Goal: Task Accomplishment & Management: Manage account settings

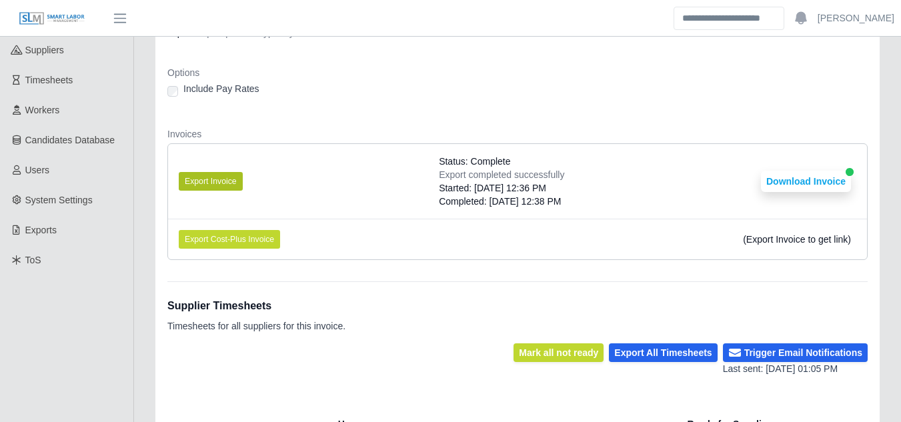
scroll to position [185, 0]
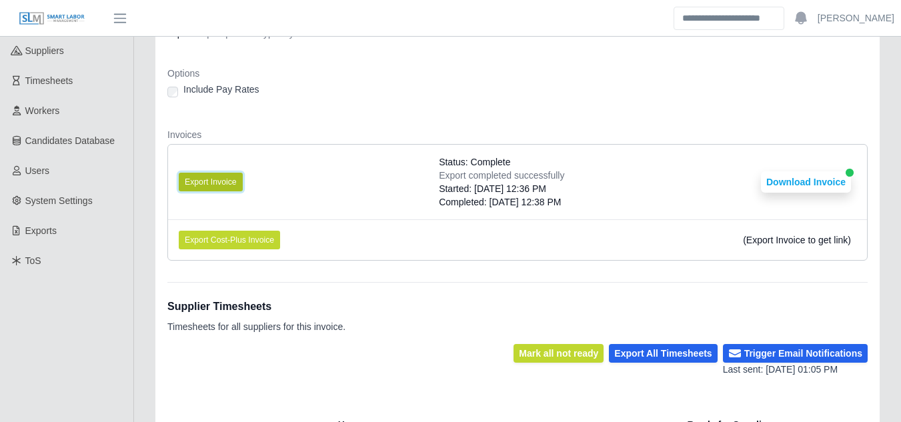
click at [221, 185] on button "Export Invoice" at bounding box center [211, 182] width 64 height 19
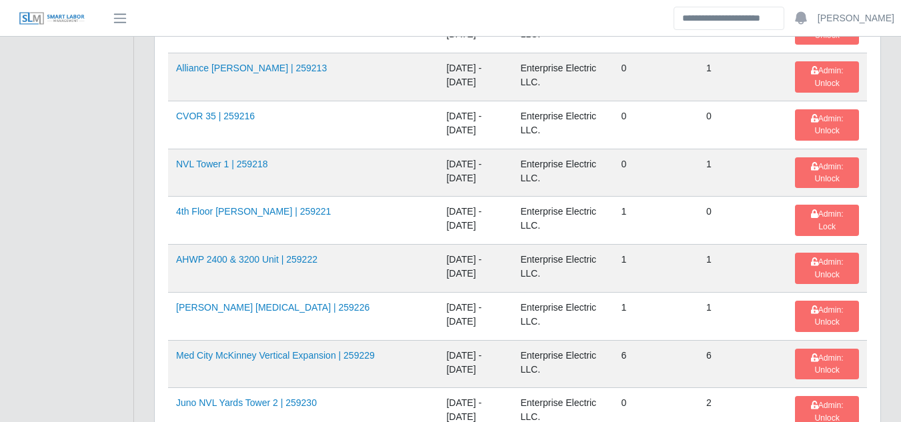
scroll to position [2204, 0]
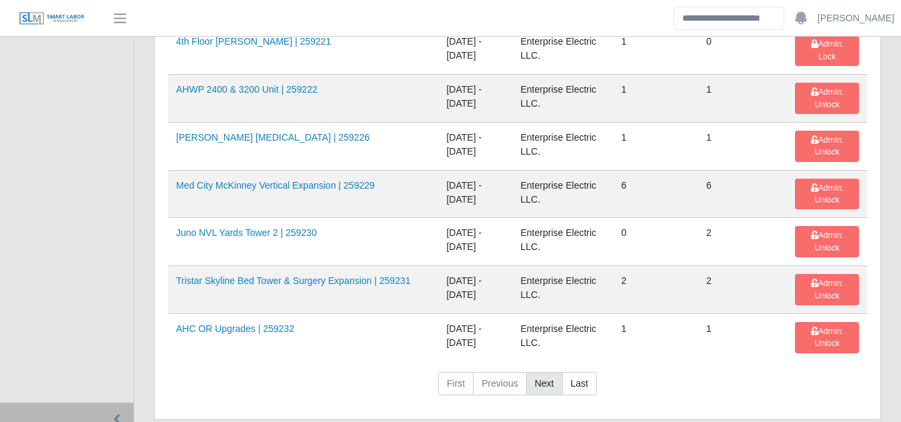
click at [543, 372] on link "Next" at bounding box center [544, 384] width 37 height 24
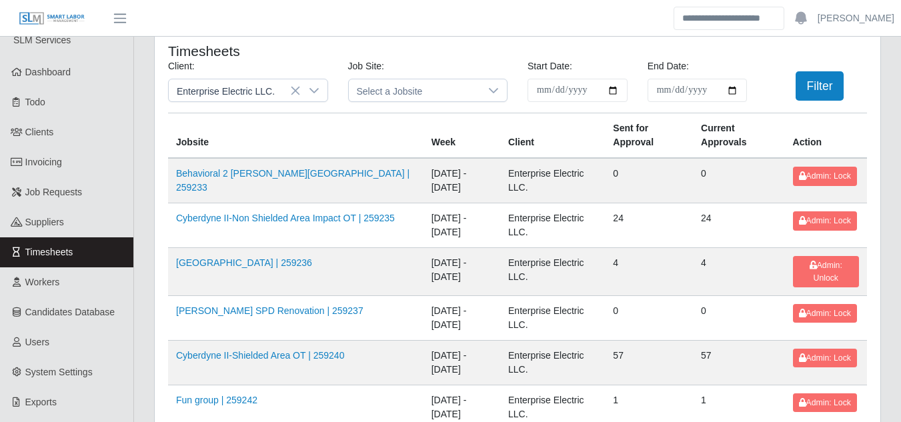
scroll to position [0, 0]
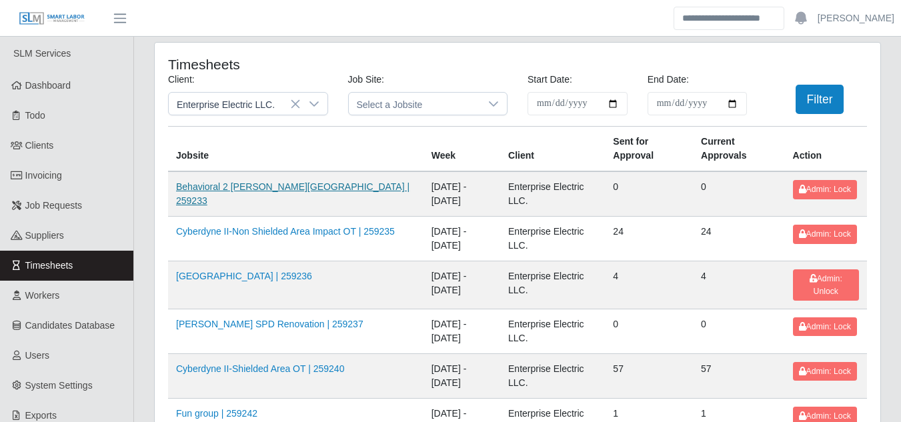
click at [276, 189] on link "Behavioral 2 Ginsburg Tower | 259233" at bounding box center [293, 193] width 234 height 25
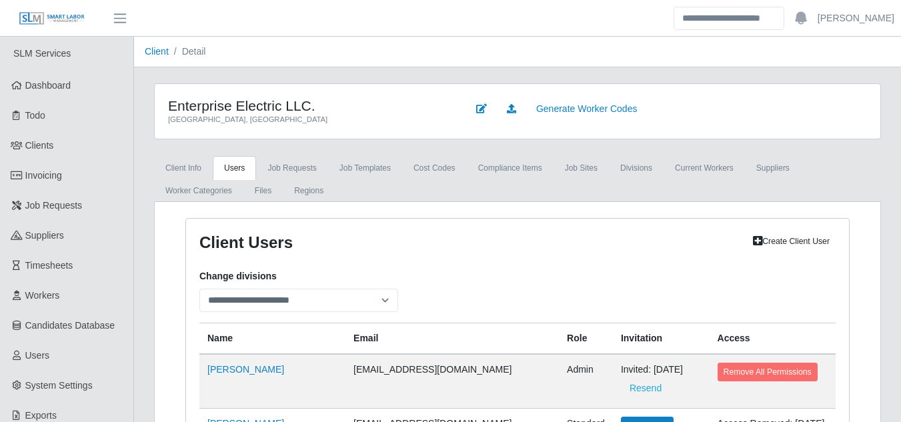
select select
click at [177, 173] on link "Client Info" at bounding box center [183, 168] width 59 height 24
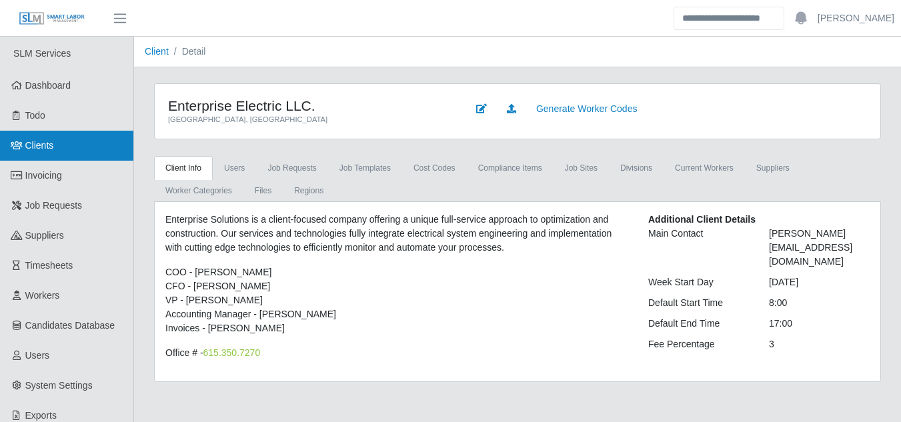
click at [51, 145] on span "Clients" at bounding box center [39, 145] width 29 height 11
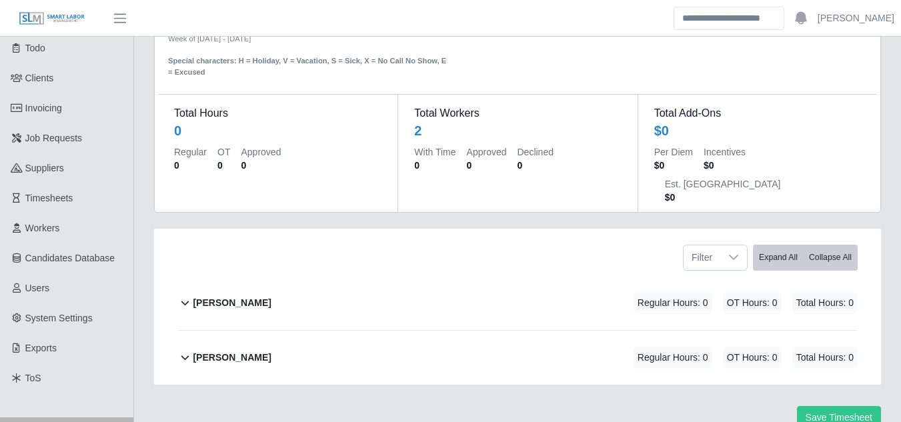
click at [251, 296] on b "[PERSON_NAME]" at bounding box center [232, 303] width 78 height 14
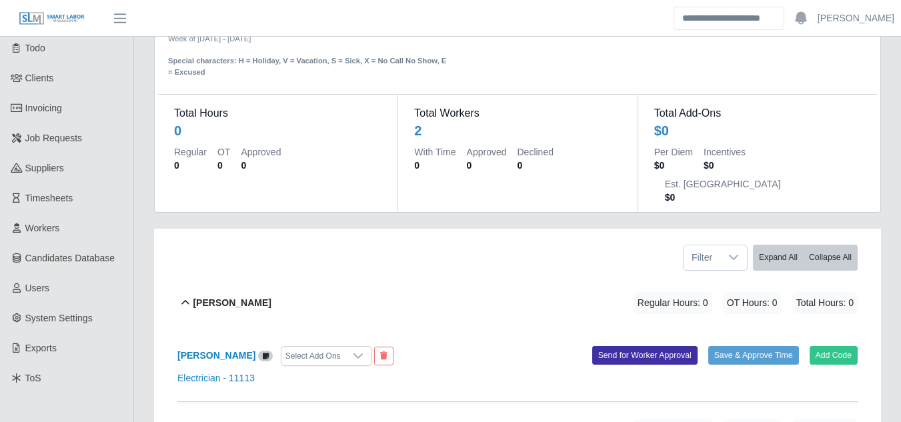
scroll to position [131, 0]
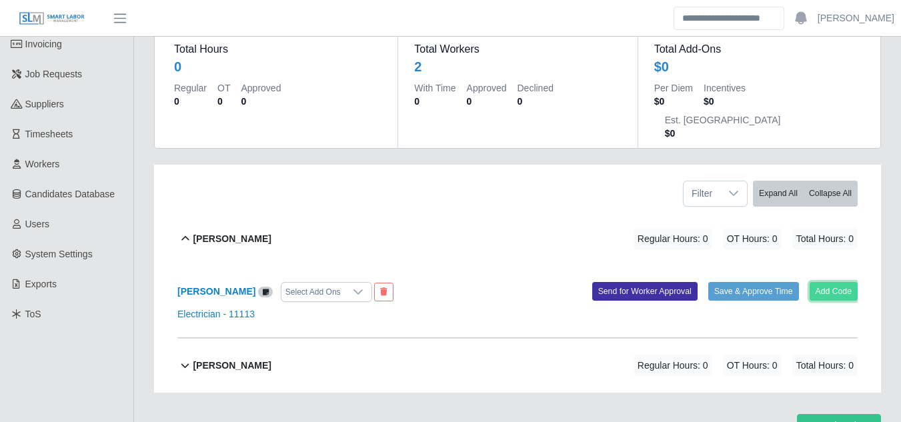
click at [830, 282] on button "Add Code" at bounding box center [834, 291] width 49 height 19
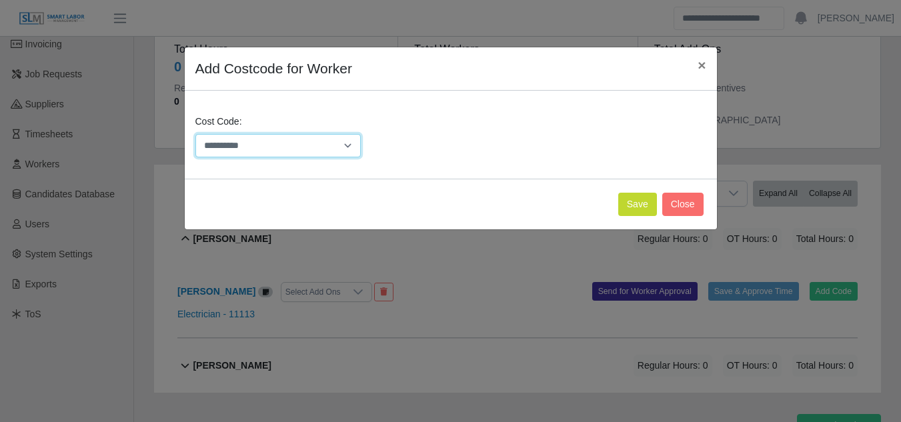
click at [352, 145] on select "**********" at bounding box center [278, 145] width 166 height 23
select select "**********"
click at [195, 134] on select "**********" at bounding box center [278, 145] width 166 height 23
click at [633, 208] on button "Save" at bounding box center [637, 204] width 39 height 23
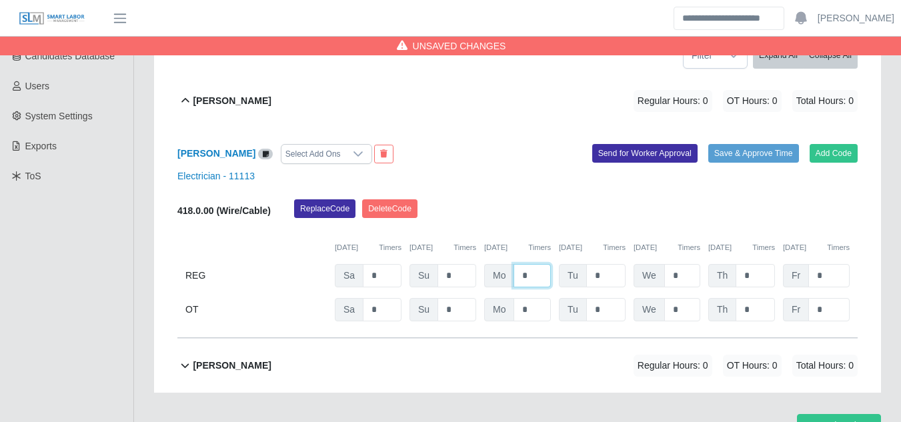
click at [532, 264] on input "*" at bounding box center [532, 275] width 37 height 23
type input "*"
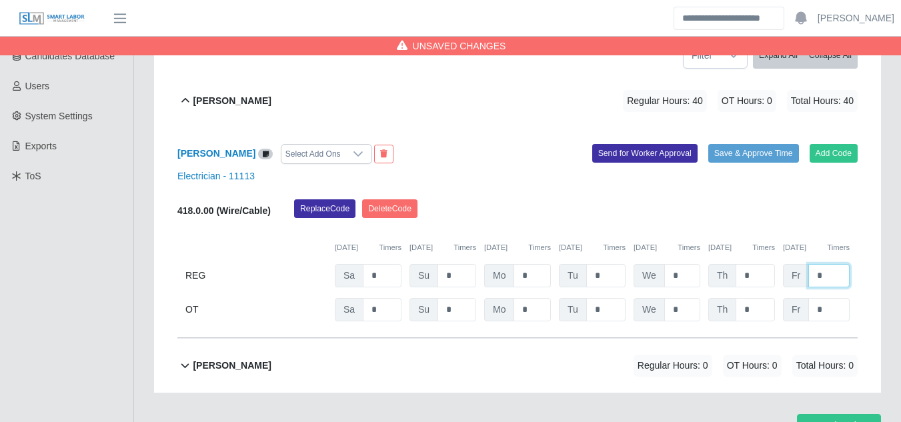
type input "*"
click at [627, 144] on button "Send for Worker Approval" at bounding box center [644, 153] width 105 height 19
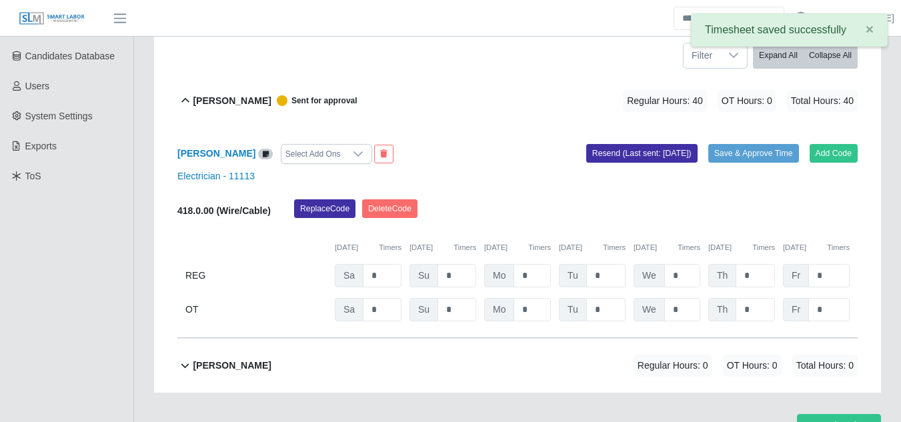
click at [234, 359] on b "Olivio Bracho" at bounding box center [232, 366] width 78 height 14
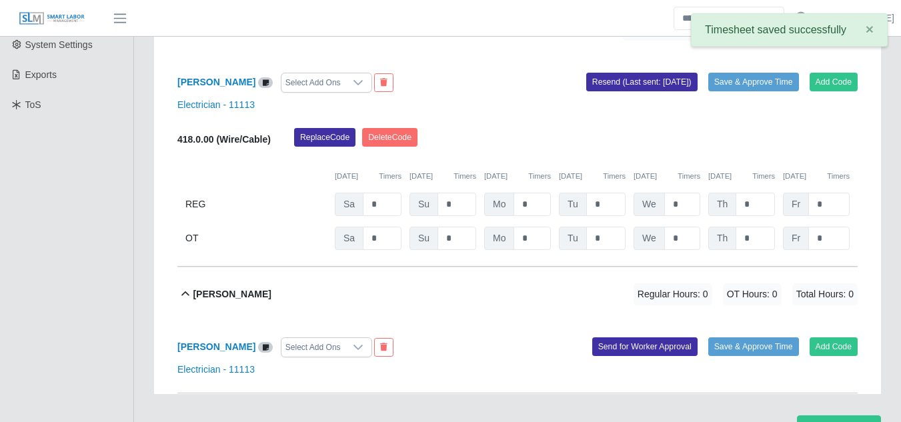
scroll to position [342, 0]
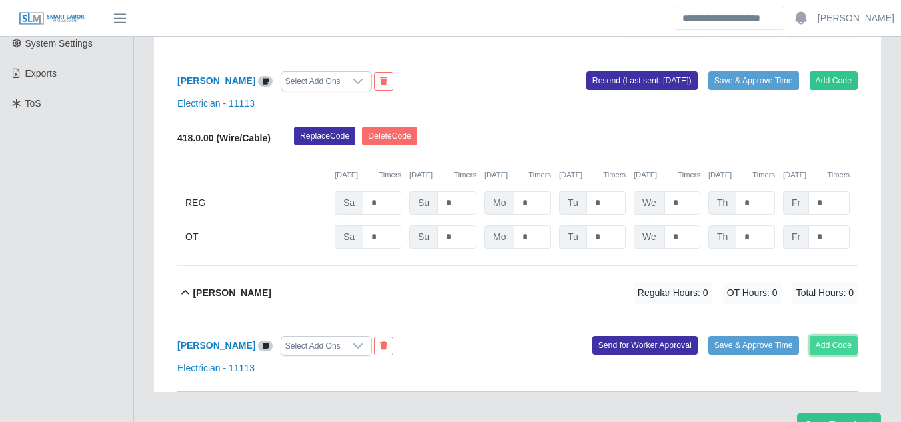
click at [825, 336] on button "Add Code" at bounding box center [834, 345] width 49 height 19
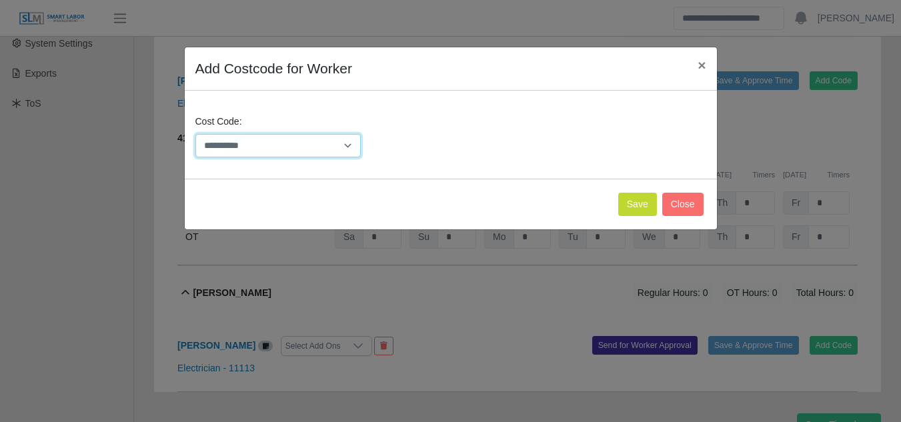
click at [350, 150] on select "**********" at bounding box center [278, 145] width 166 height 23
select select "**********"
click at [195, 134] on select "**********" at bounding box center [278, 145] width 166 height 23
click at [634, 211] on button "Save" at bounding box center [637, 204] width 39 height 23
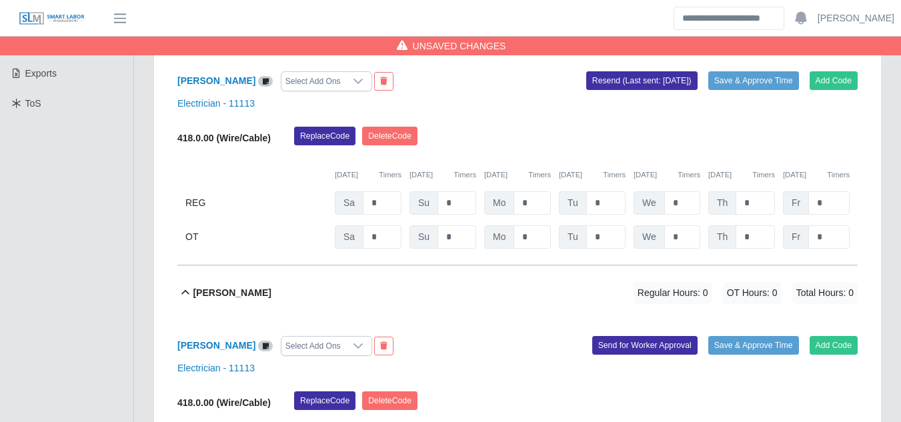
scroll to position [480, 0]
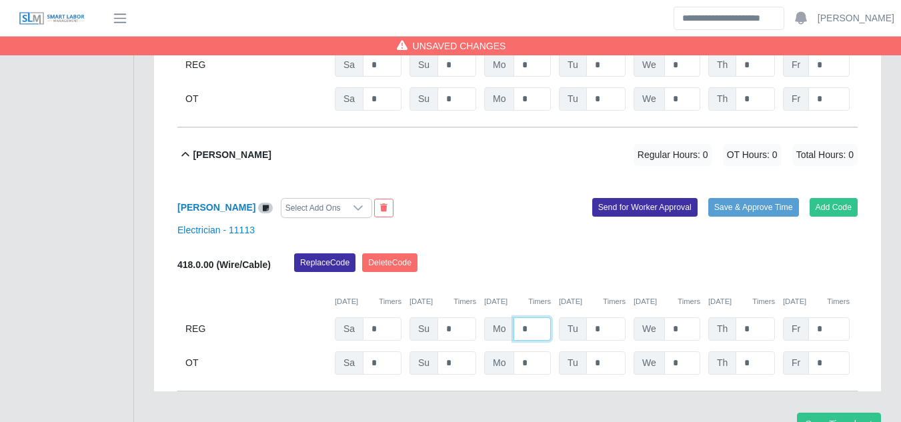
click at [536, 318] on input "*" at bounding box center [532, 329] width 37 height 23
type input "*"
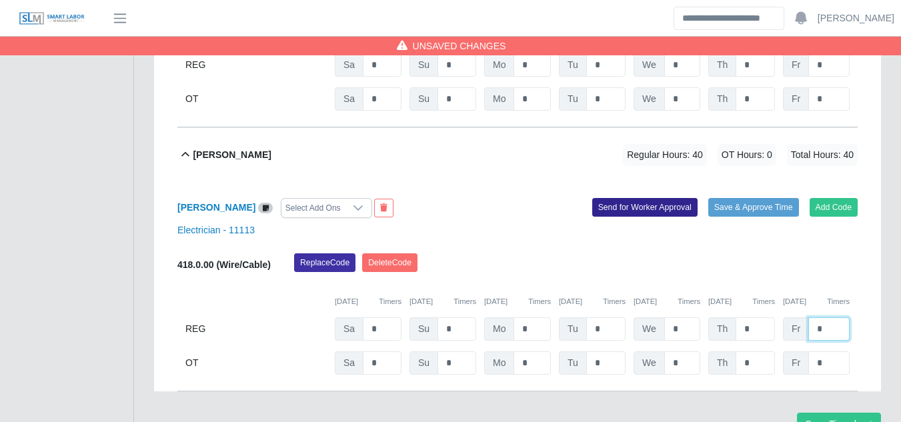
type input "*"
click at [659, 198] on button "Send for Worker Approval" at bounding box center [644, 207] width 105 height 19
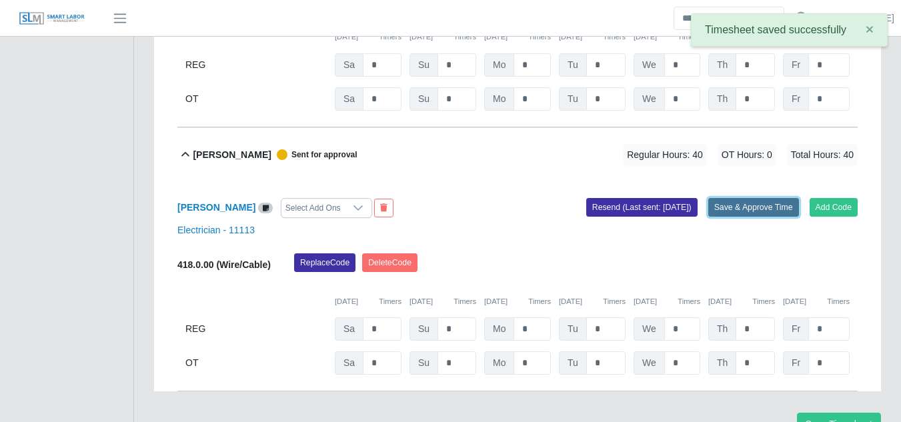
click at [729, 198] on button "Save & Approve Time" at bounding box center [754, 207] width 91 height 19
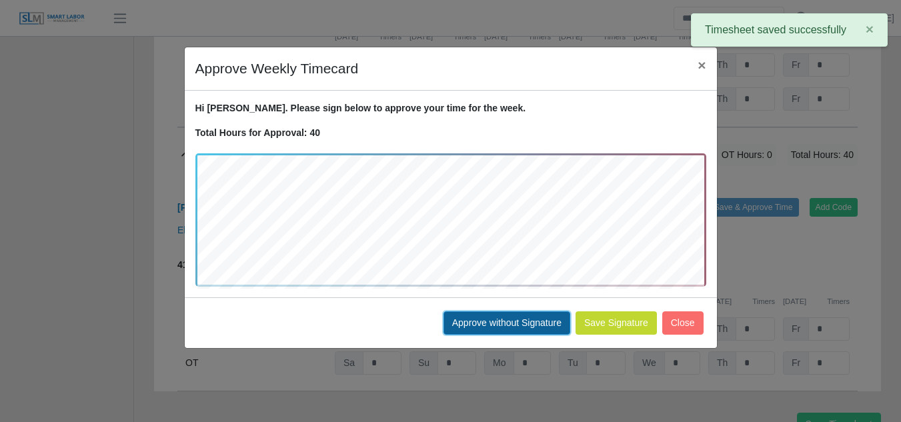
click at [514, 322] on button "Approve without Signature" at bounding box center [507, 323] width 127 height 23
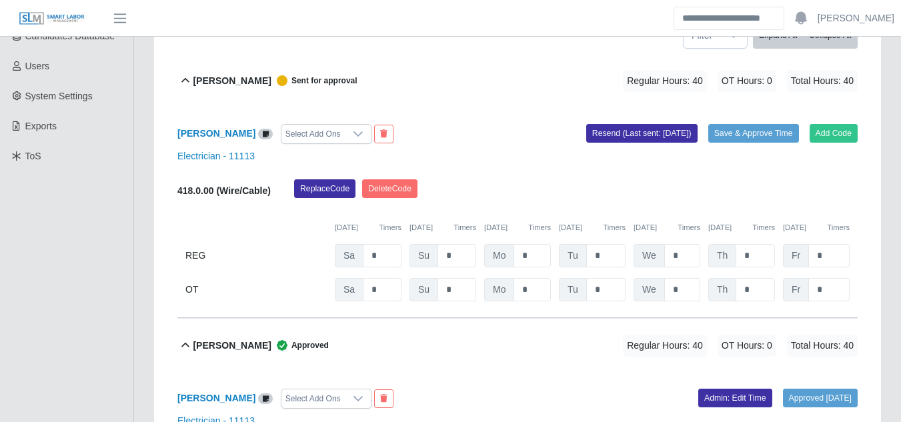
scroll to position [289, 0]
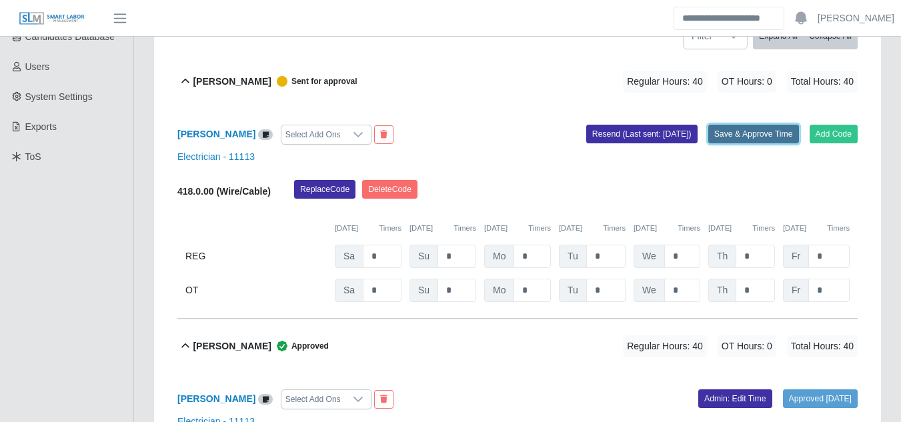
click at [725, 125] on button "Save & Approve Time" at bounding box center [754, 134] width 91 height 19
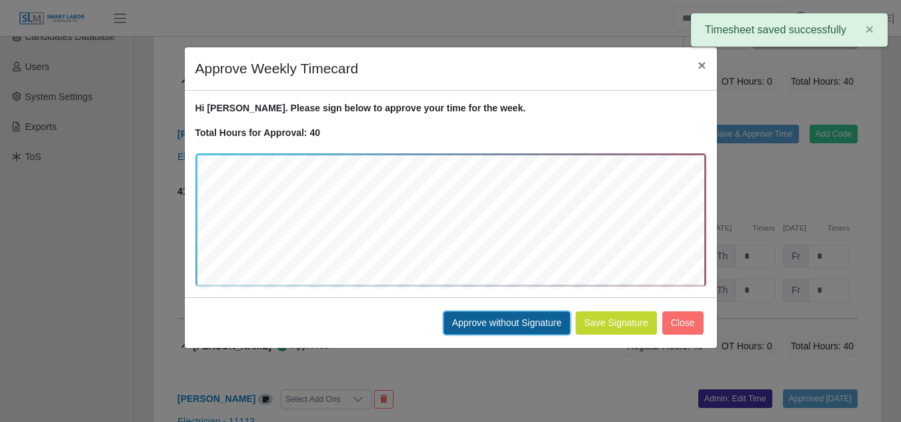
click at [520, 317] on button "Approve without Signature" at bounding box center [507, 323] width 127 height 23
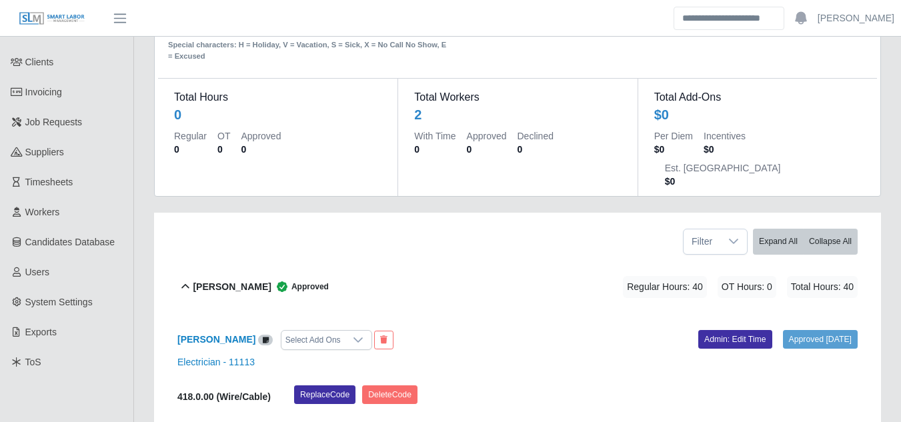
scroll to position [0, 0]
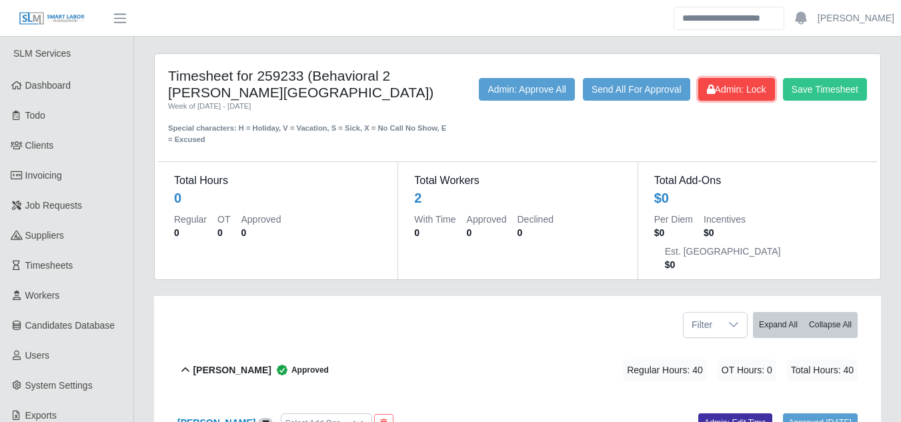
click at [735, 90] on span "Admin: Lock" at bounding box center [736, 89] width 59 height 11
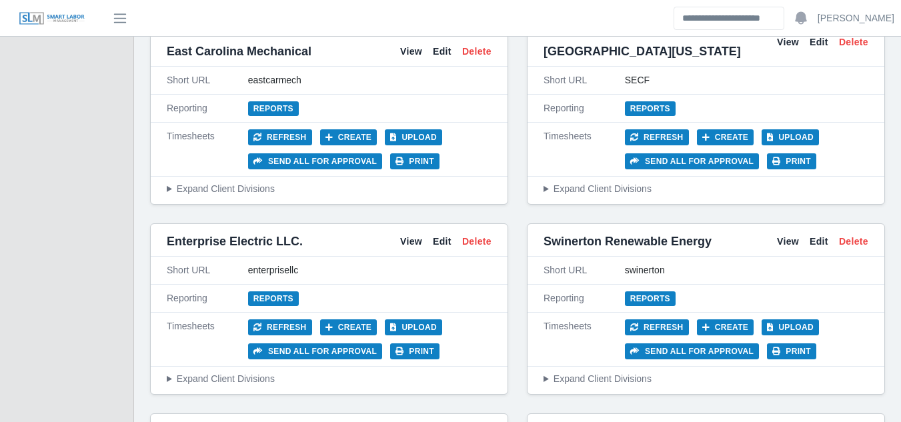
scroll to position [3387, 0]
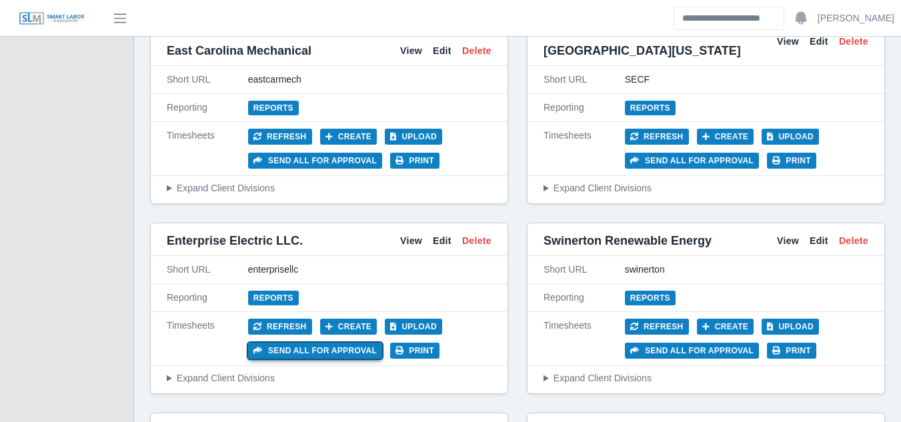
click at [329, 343] on button "Send all for approval" at bounding box center [315, 351] width 134 height 16
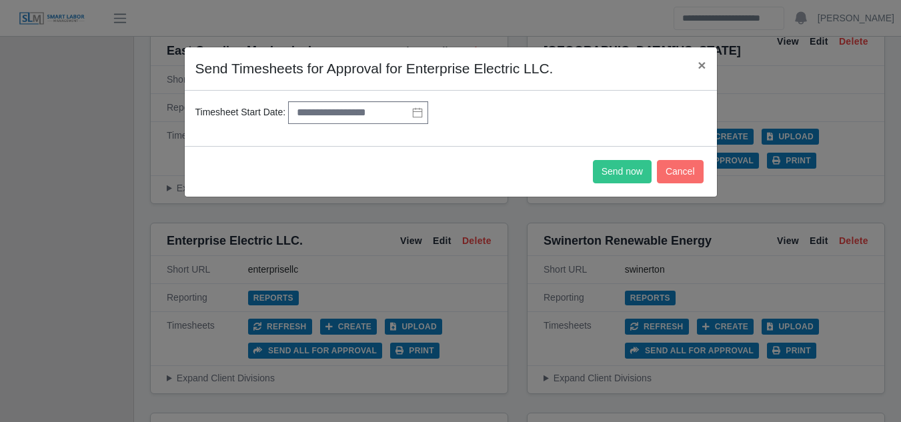
click at [417, 111] on icon at bounding box center [417, 112] width 11 height 11
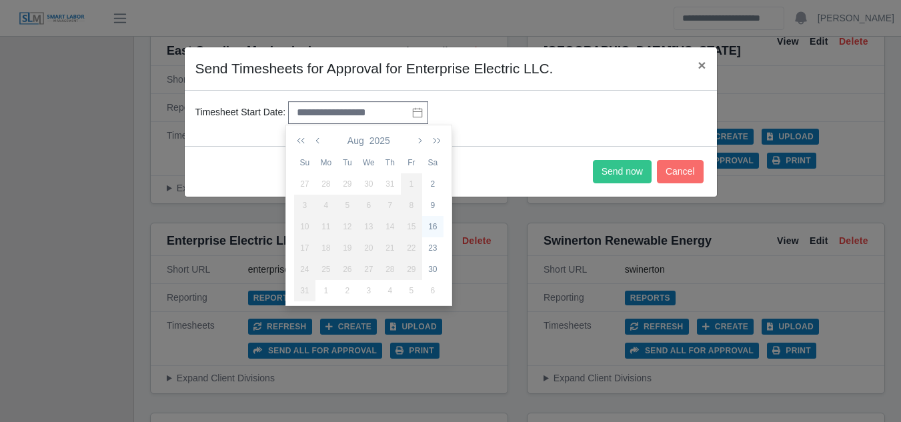
click at [440, 224] on div "16" at bounding box center [432, 227] width 21 height 12
type input "**********"
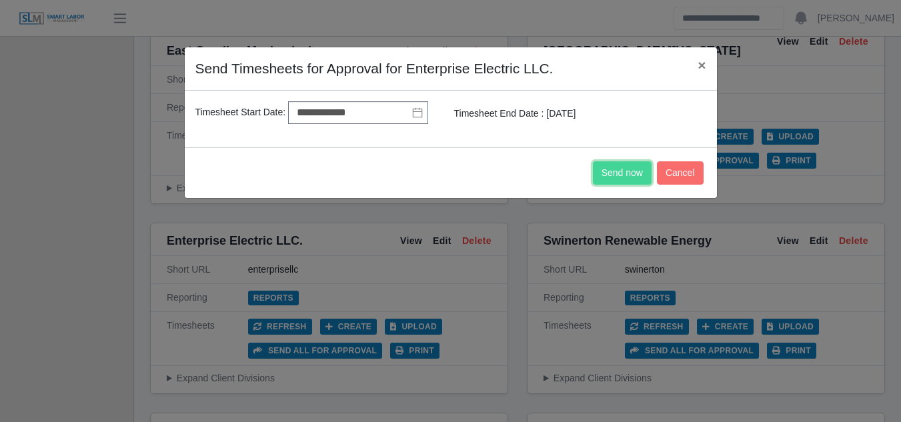
click at [633, 174] on button "Send now" at bounding box center [622, 172] width 59 height 23
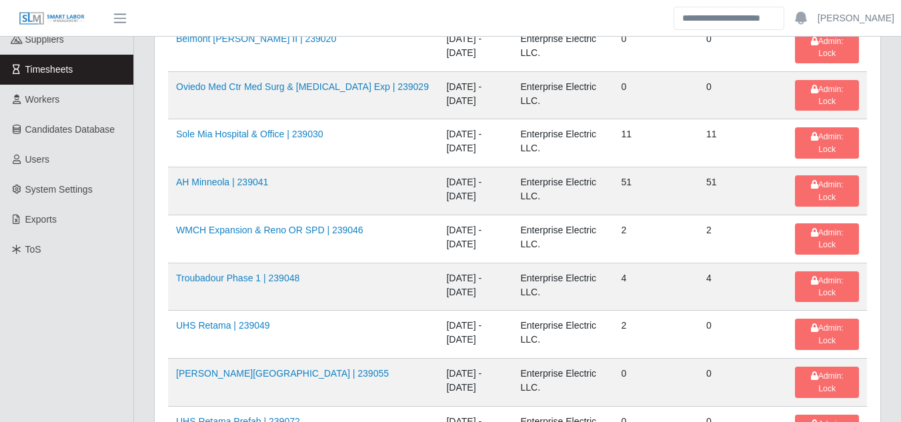
scroll to position [197, 0]
click at [244, 320] on link "UHS Retama | 239049" at bounding box center [223, 325] width 94 height 11
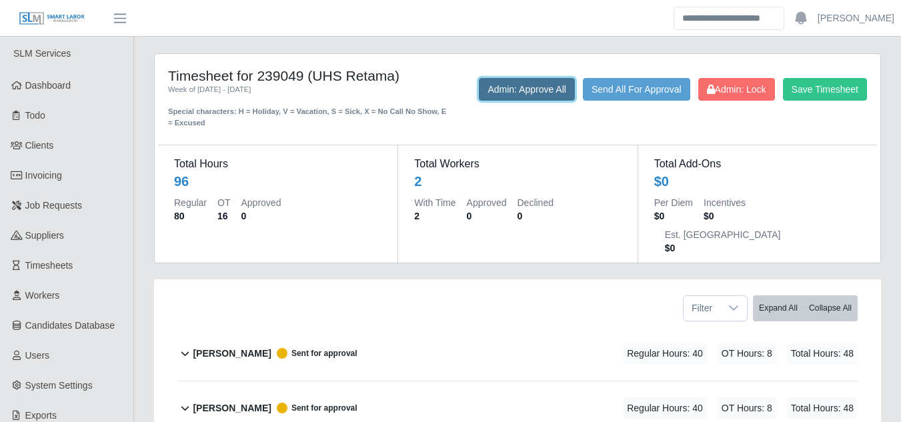
click at [544, 92] on button "Admin: Approve All" at bounding box center [527, 89] width 96 height 23
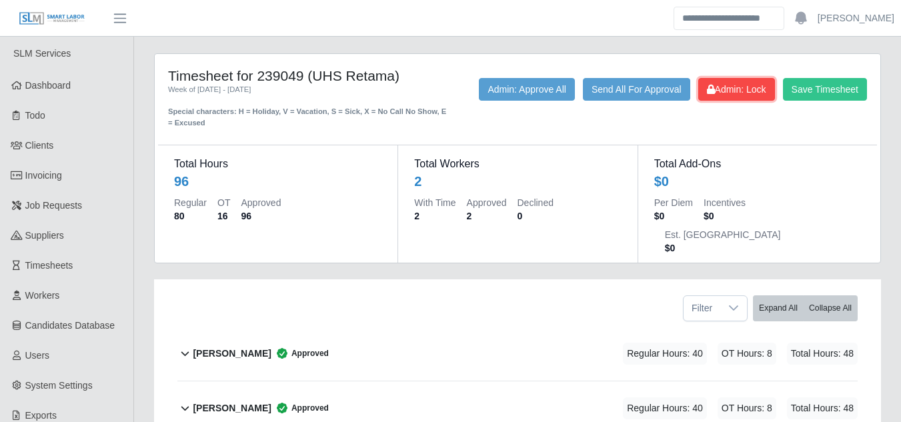
click at [728, 79] on button "Admin: Lock" at bounding box center [737, 89] width 77 height 23
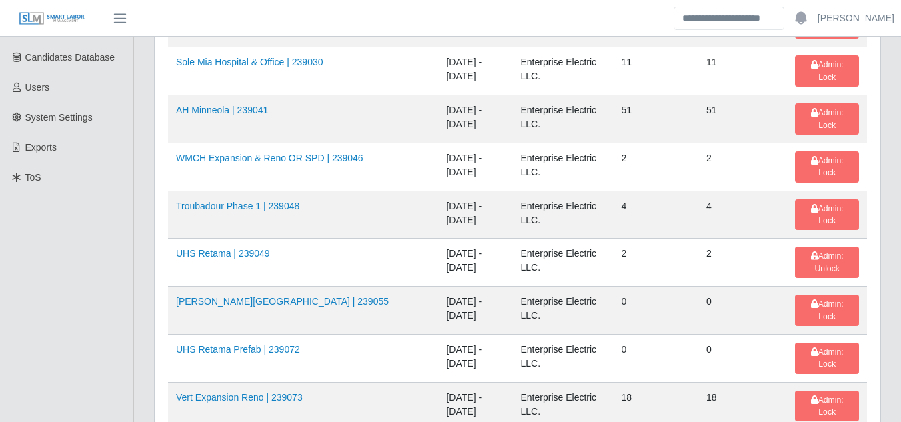
scroll to position [286, 0]
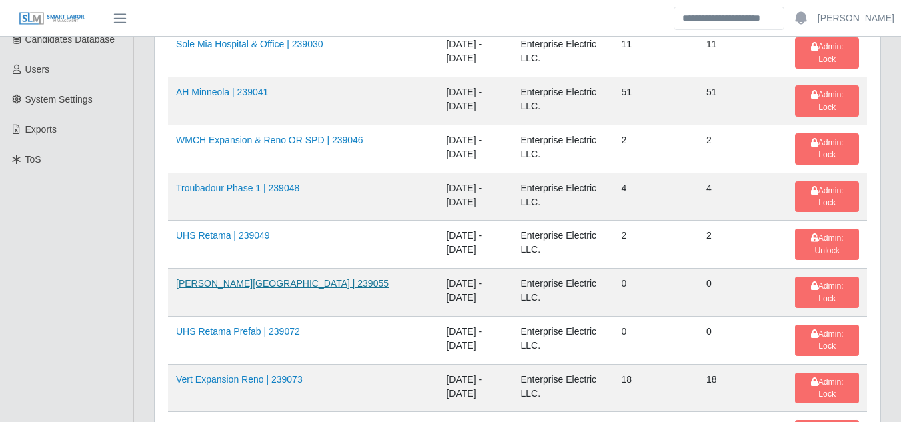
click at [272, 278] on link "McEwen North Side | 239055" at bounding box center [282, 283] width 213 height 11
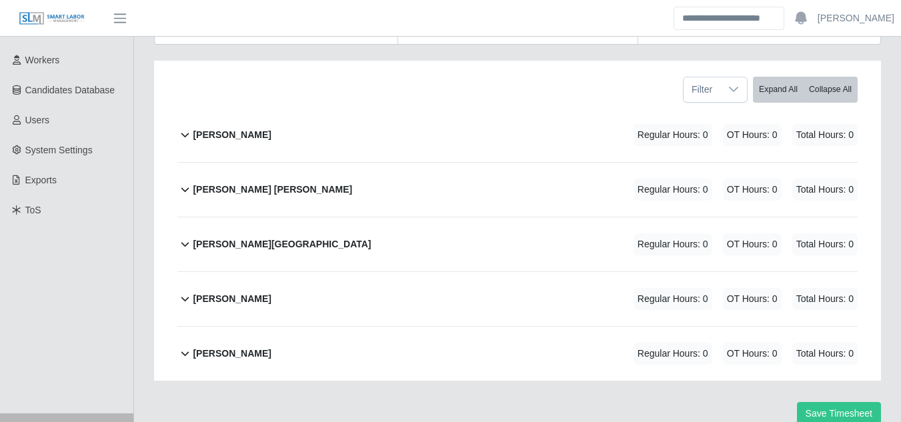
scroll to position [245, 0]
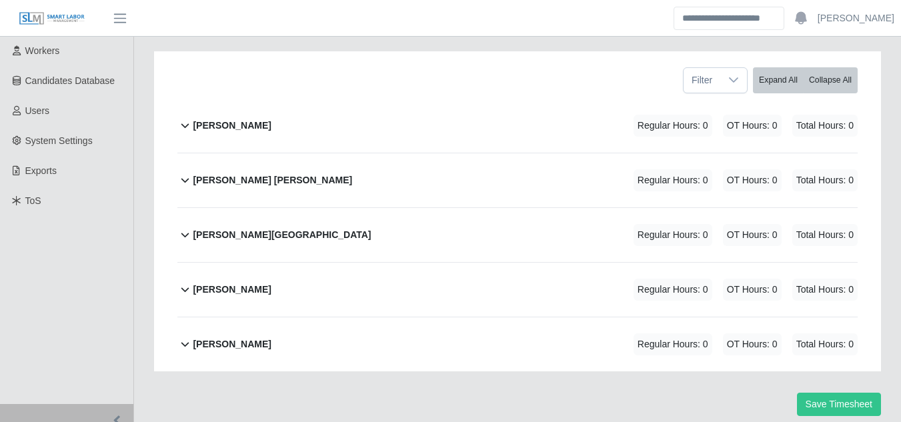
click at [226, 338] on b "[PERSON_NAME]" at bounding box center [232, 345] width 78 height 14
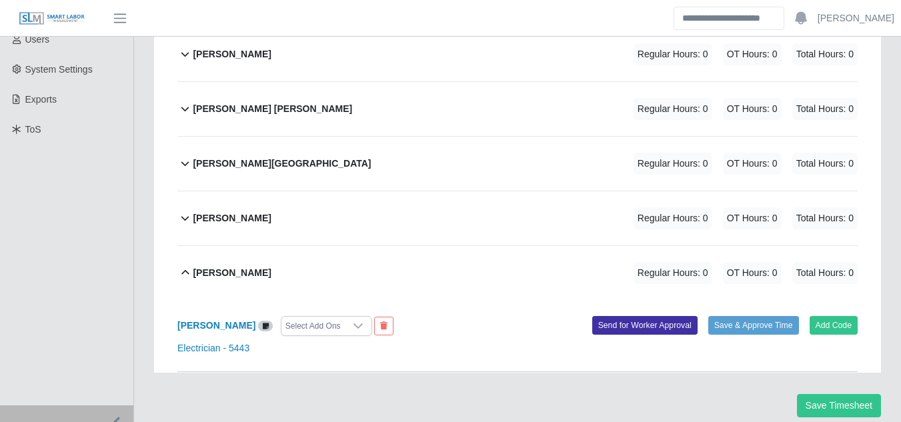
scroll to position [317, 0]
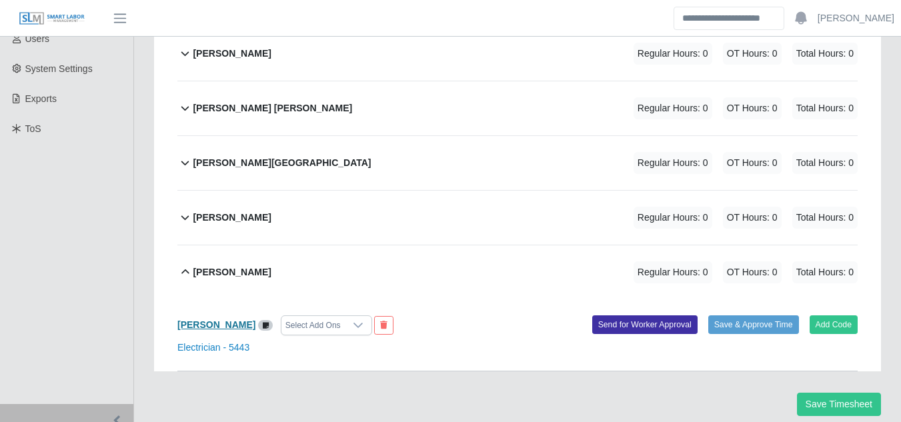
click at [228, 320] on b "Octavio Santos Valle" at bounding box center [216, 325] width 78 height 11
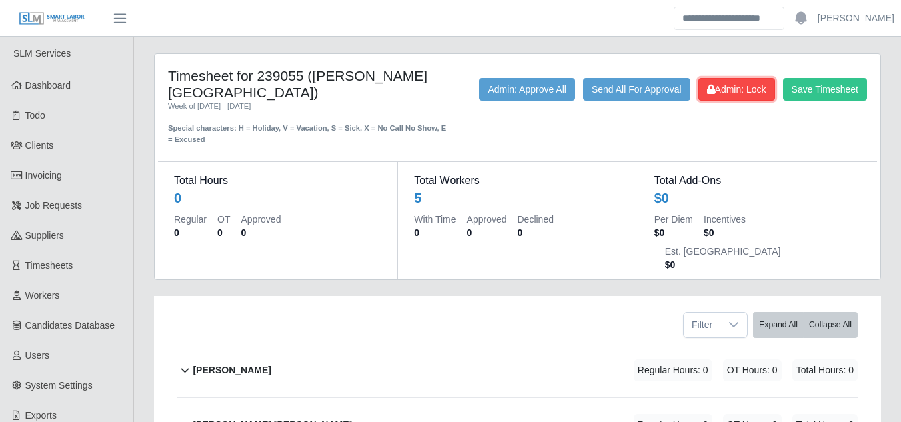
click at [717, 91] on span "Admin: Lock" at bounding box center [736, 89] width 59 height 11
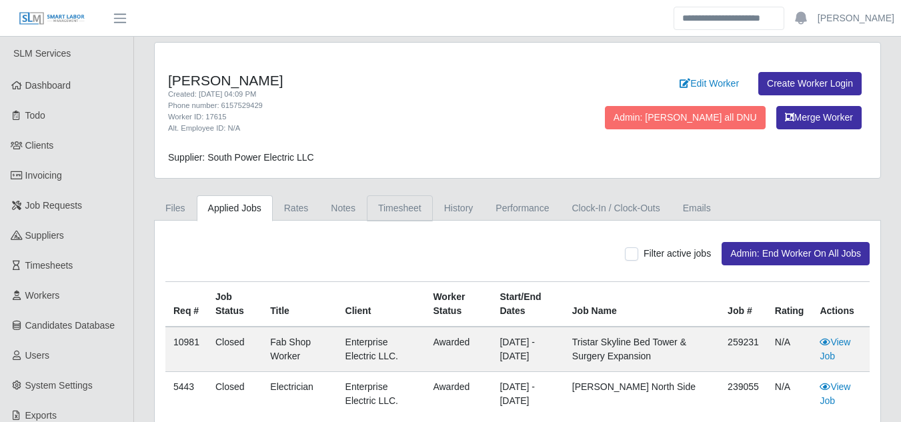
click at [392, 209] on link "Timesheet" at bounding box center [400, 208] width 66 height 26
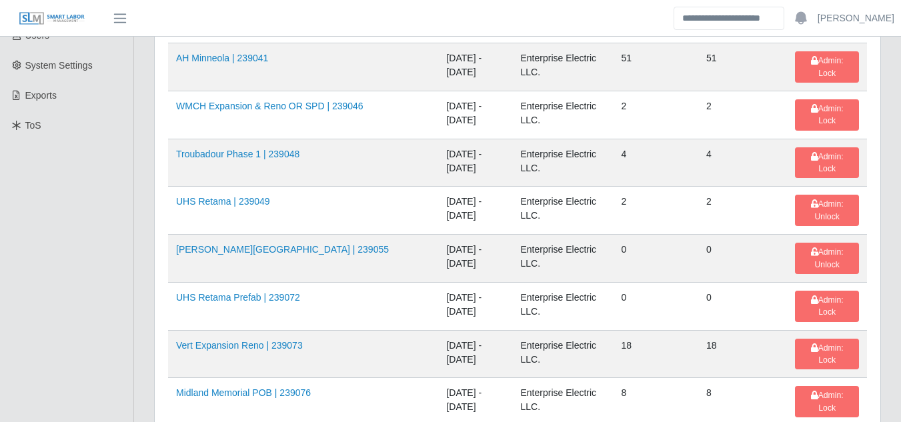
scroll to position [321, 0]
click at [807, 290] on button "Admin: Lock" at bounding box center [827, 305] width 64 height 31
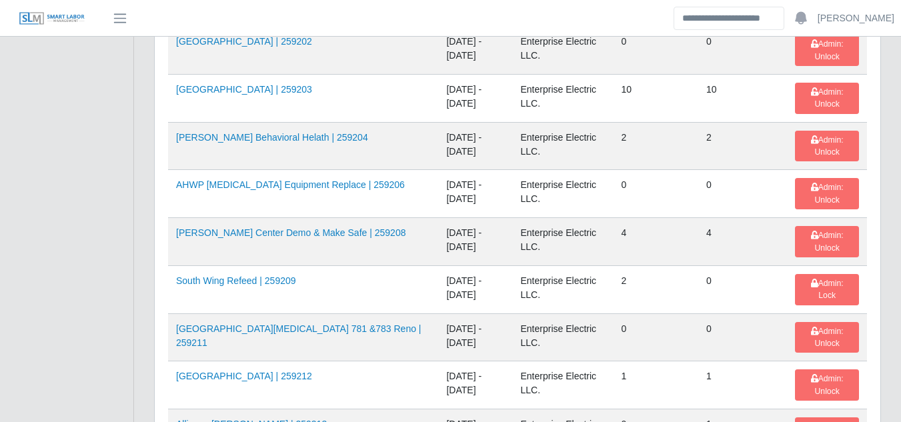
scroll to position [1682, 0]
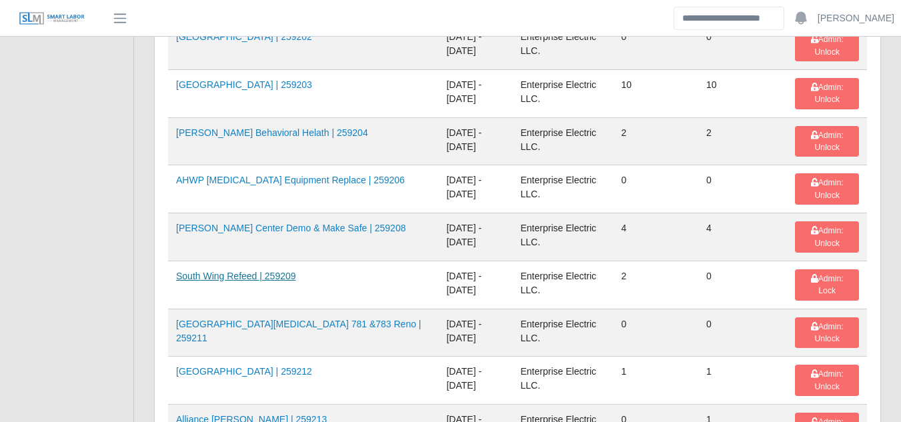
click at [278, 271] on link "South Wing Refeed | 259209" at bounding box center [236, 276] width 120 height 11
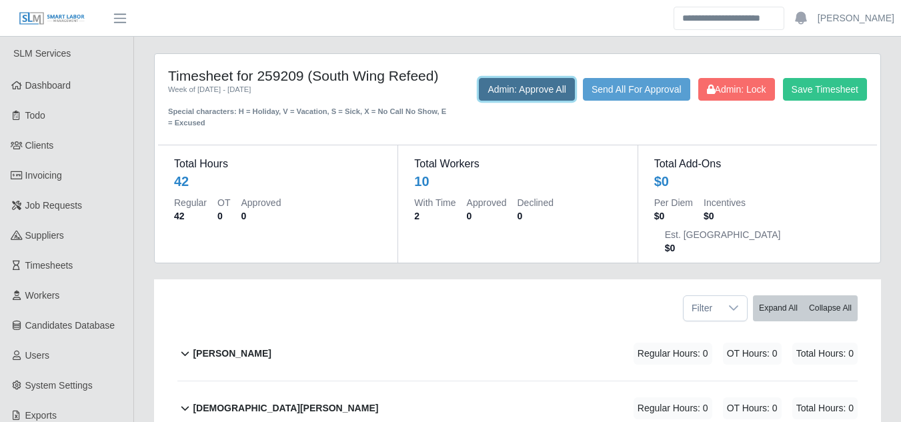
click at [545, 83] on button "Admin: Approve All" at bounding box center [527, 89] width 96 height 23
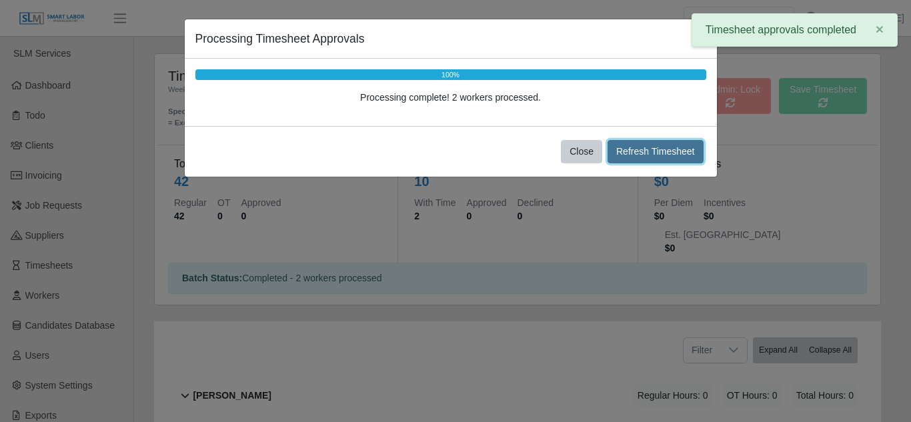
click at [637, 145] on button "Refresh Timesheet" at bounding box center [656, 151] width 96 height 23
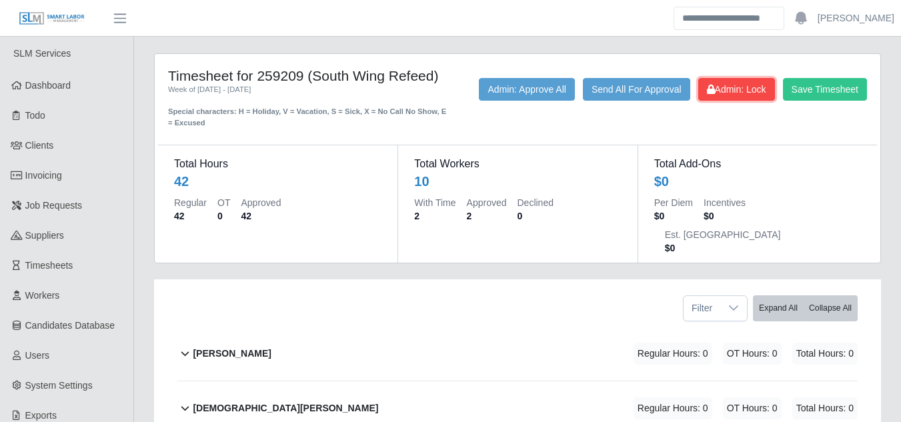
click at [747, 93] on span "Admin: Lock" at bounding box center [736, 89] width 59 height 11
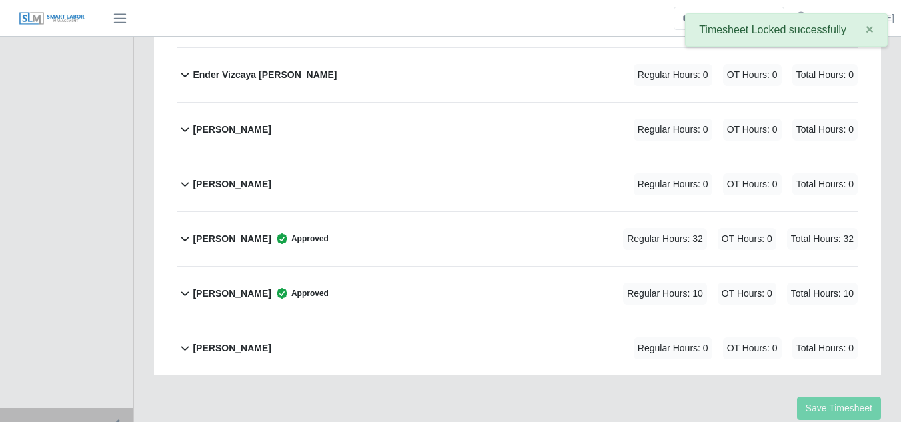
scroll to position [518, 0]
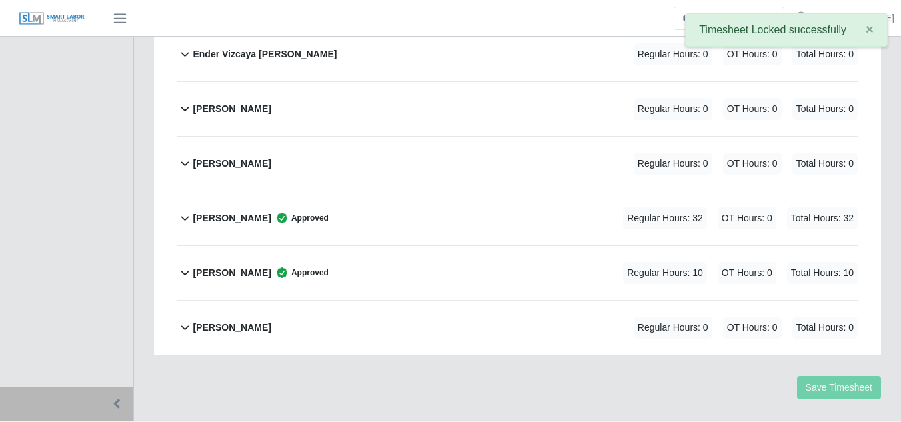
click at [222, 266] on b "[PERSON_NAME]" at bounding box center [232, 273] width 78 height 14
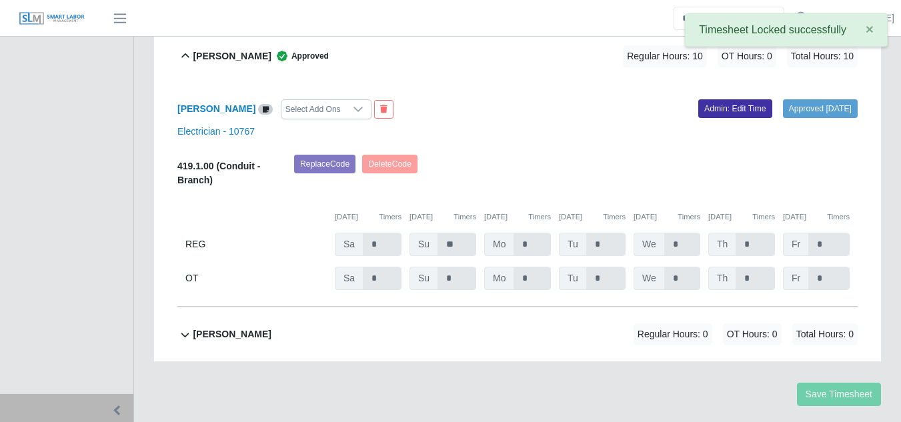
scroll to position [743, 0]
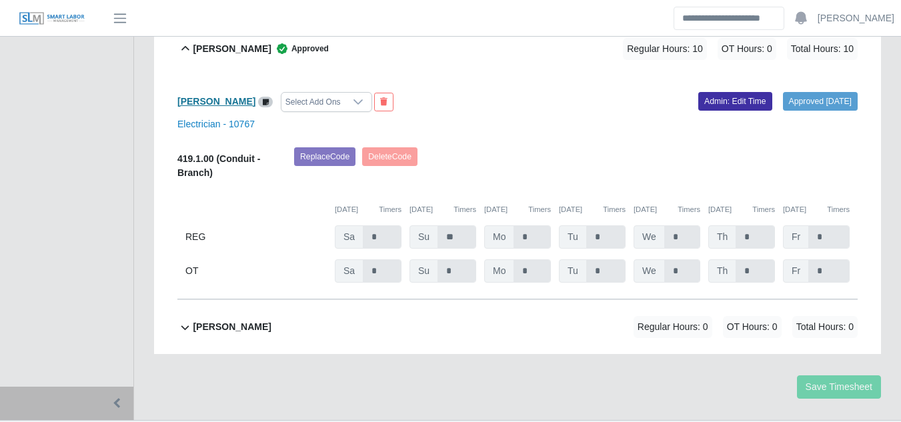
click at [224, 96] on b "[PERSON_NAME]" at bounding box center [216, 101] width 78 height 11
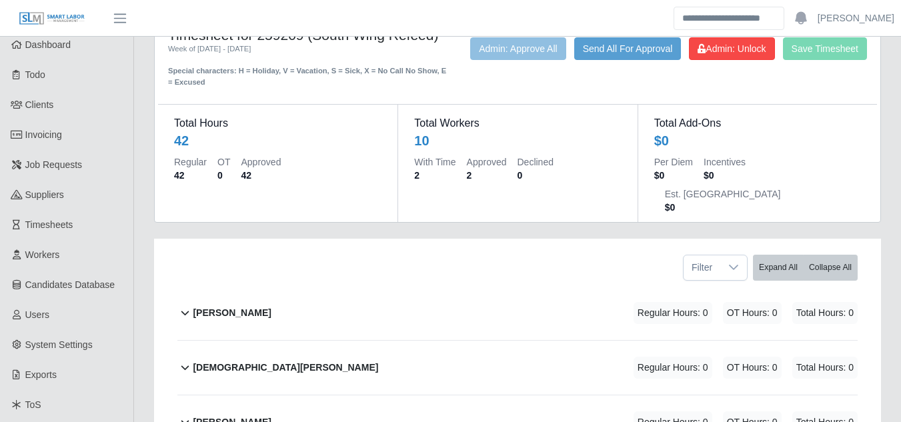
scroll to position [0, 0]
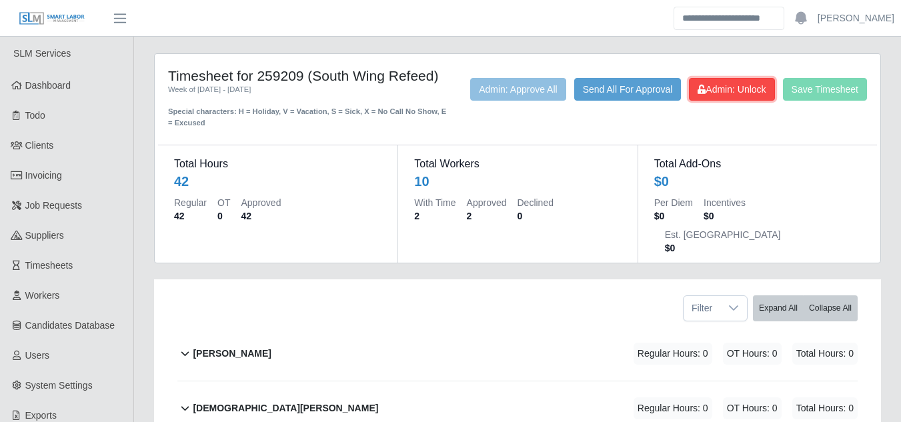
click at [707, 98] on button "Admin: Unlock" at bounding box center [731, 89] width 85 height 23
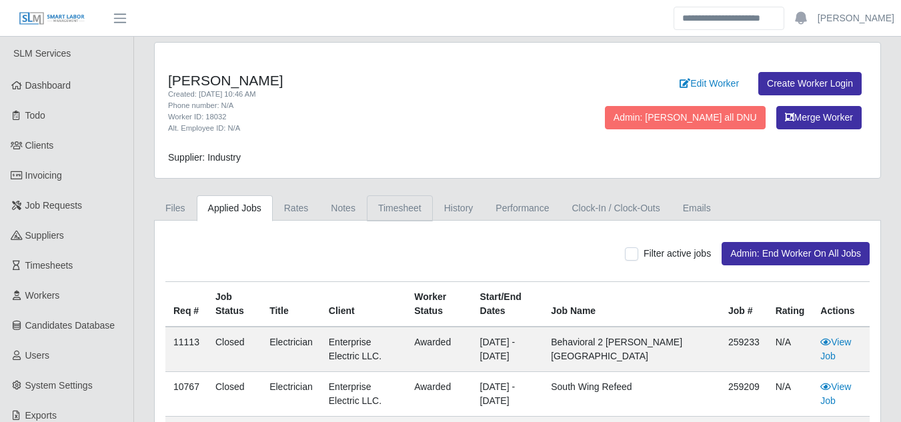
click at [398, 211] on link "Timesheet" at bounding box center [400, 208] width 66 height 26
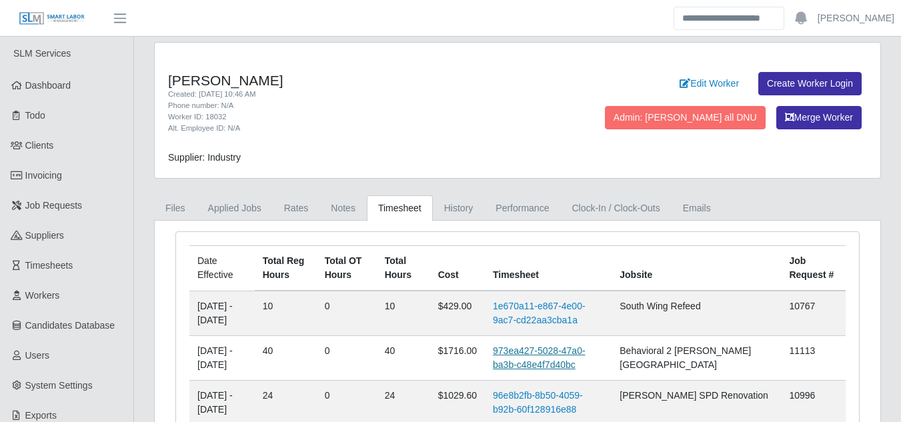
click at [566, 354] on link "973ea427-5028-47a0-ba3b-c48e4f7d40bc" at bounding box center [539, 358] width 93 height 25
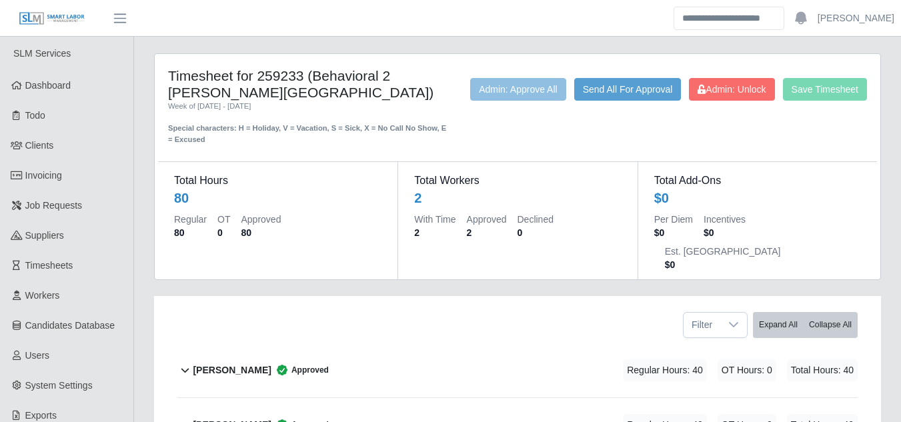
click at [236, 418] on b "[PERSON_NAME]" at bounding box center [232, 425] width 78 height 14
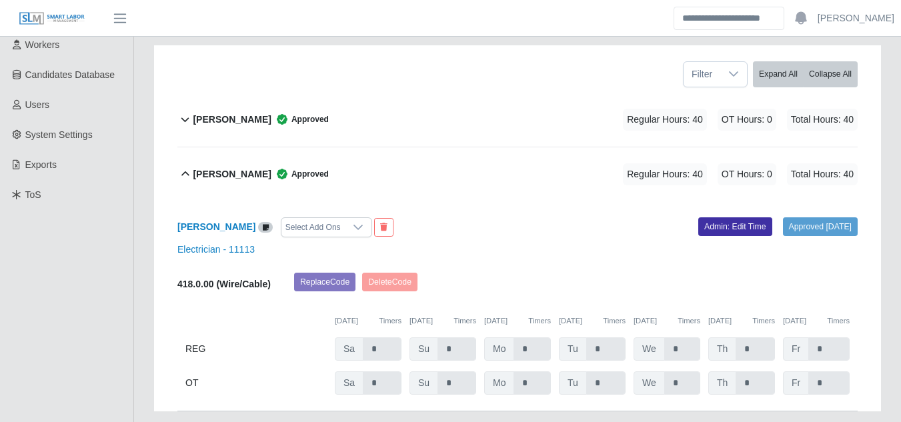
scroll to position [252, 0]
click at [706, 217] on link "Admin: Edit Time" at bounding box center [736, 226] width 74 height 19
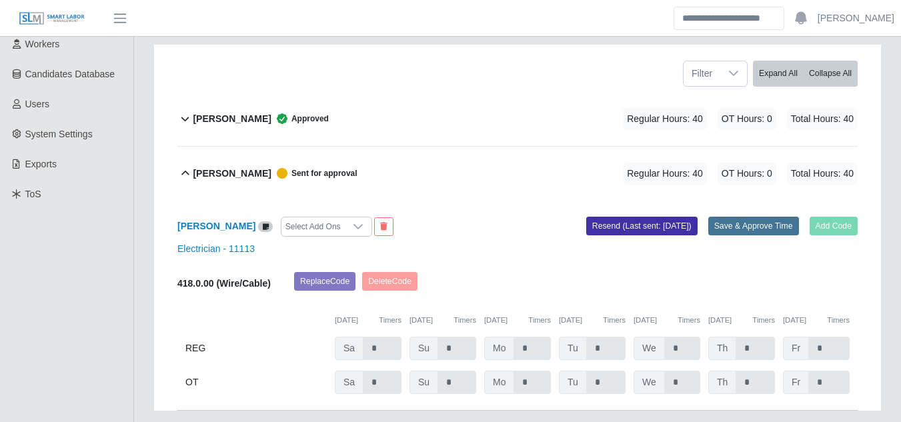
scroll to position [0, 0]
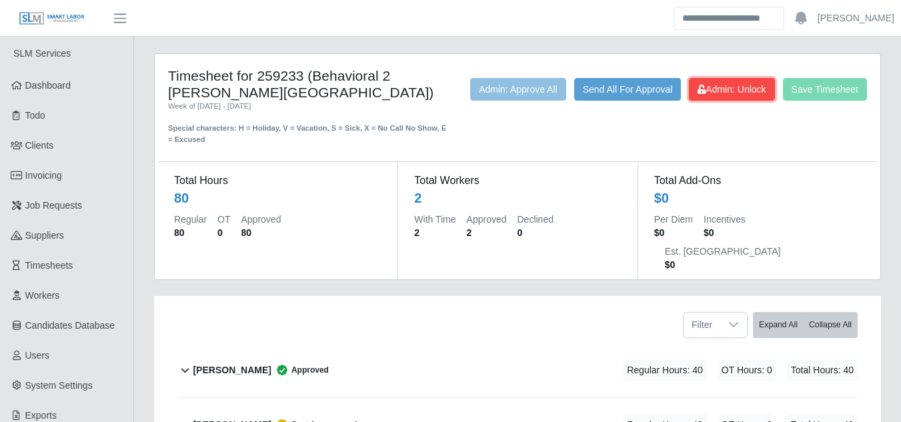
click at [735, 95] on span "Admin: Unlock" at bounding box center [732, 89] width 68 height 11
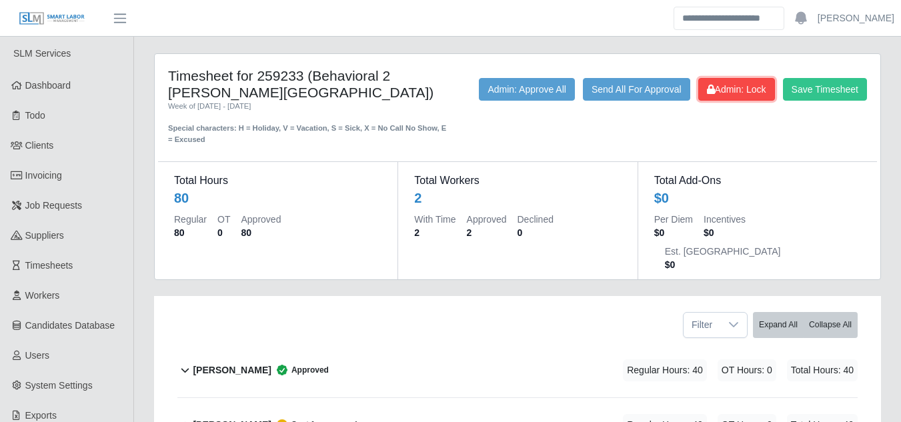
scroll to position [308, 0]
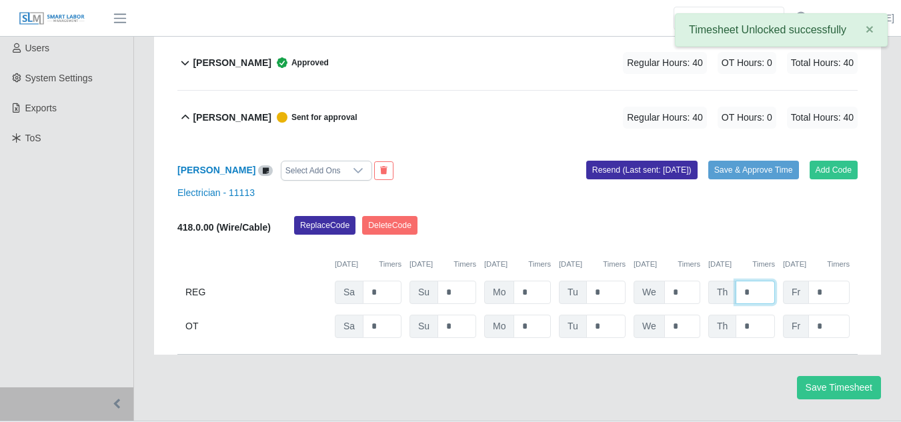
click at [756, 281] on input "*" at bounding box center [755, 292] width 39 height 23
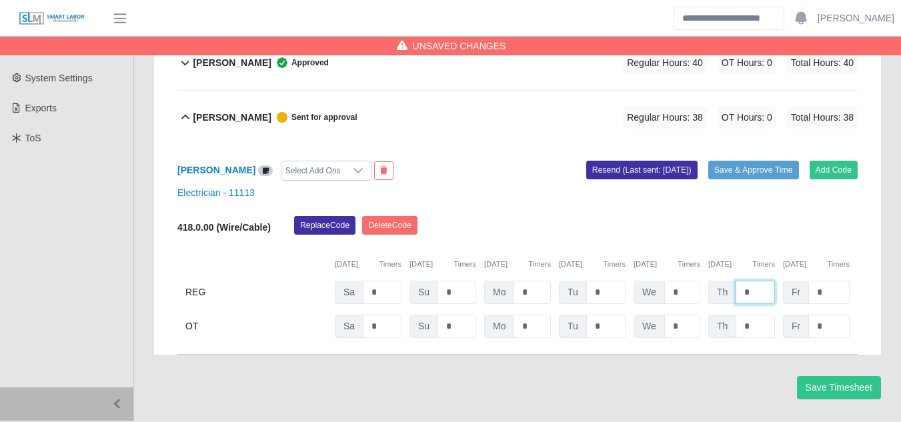
type input "*"
click at [835, 281] on input "*" at bounding box center [829, 292] width 41 height 23
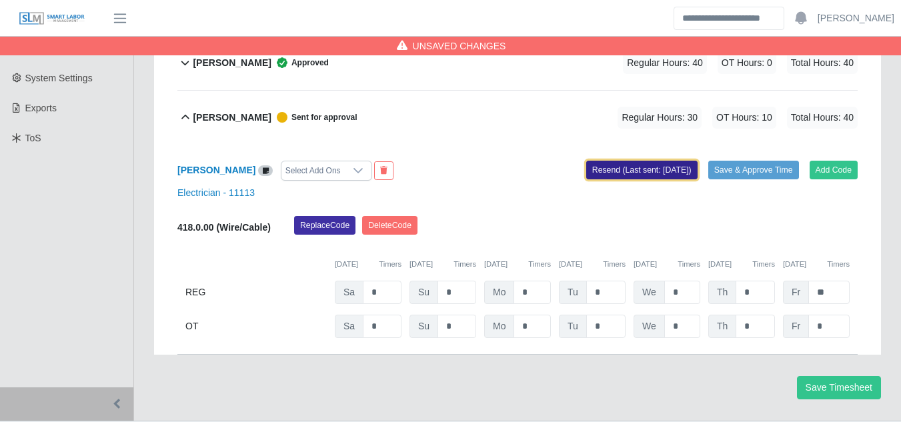
click at [656, 161] on button "Resend (Last sent: 08/27/2025)" at bounding box center [641, 170] width 111 height 19
type input "*"
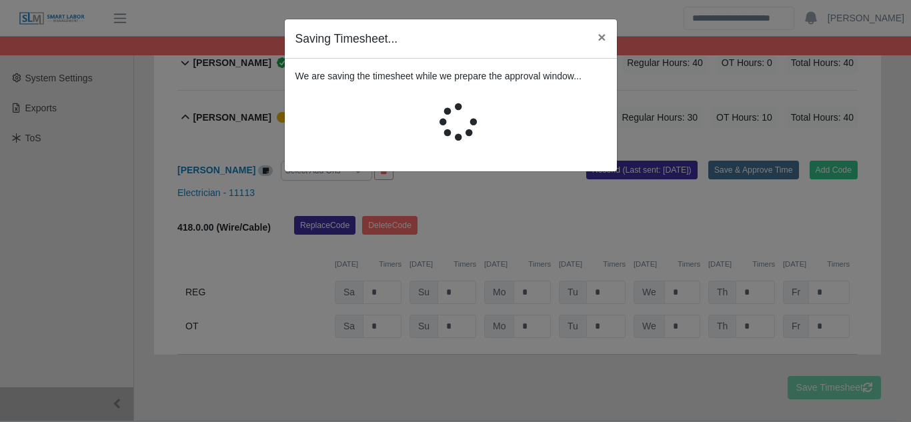
click at [729, 161] on button "Save & Approve Time" at bounding box center [754, 170] width 91 height 19
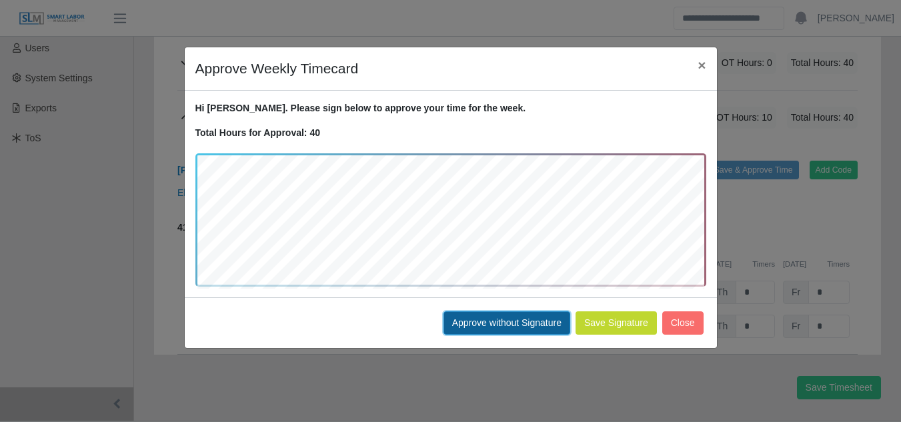
click at [491, 322] on button "Approve without Signature" at bounding box center [507, 323] width 127 height 23
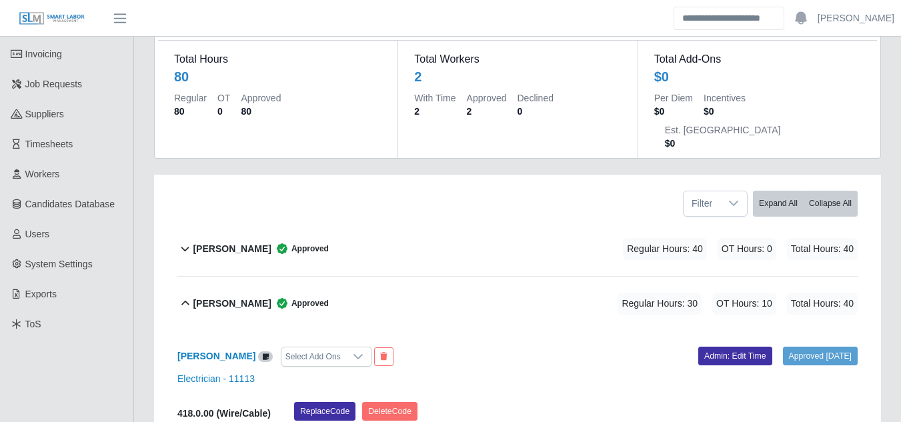
scroll to position [0, 0]
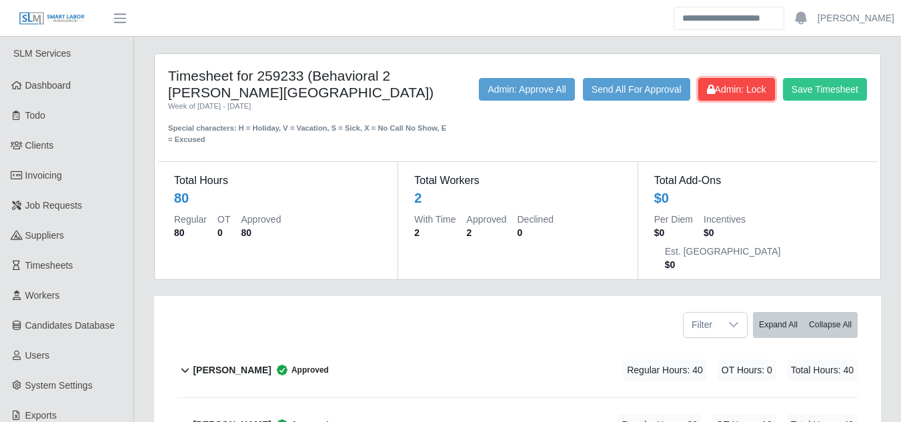
click at [712, 91] on icon at bounding box center [711, 89] width 8 height 9
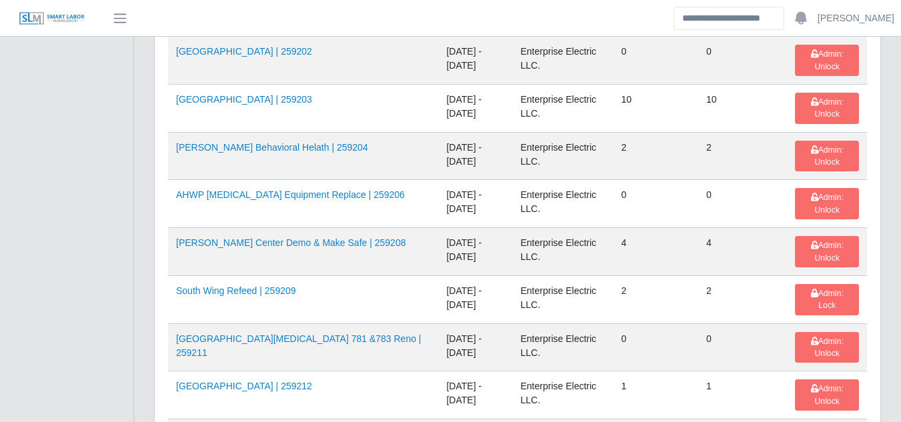
scroll to position [1668, 0]
click at [827, 288] on span "Admin: Lock" at bounding box center [827, 298] width 33 height 21
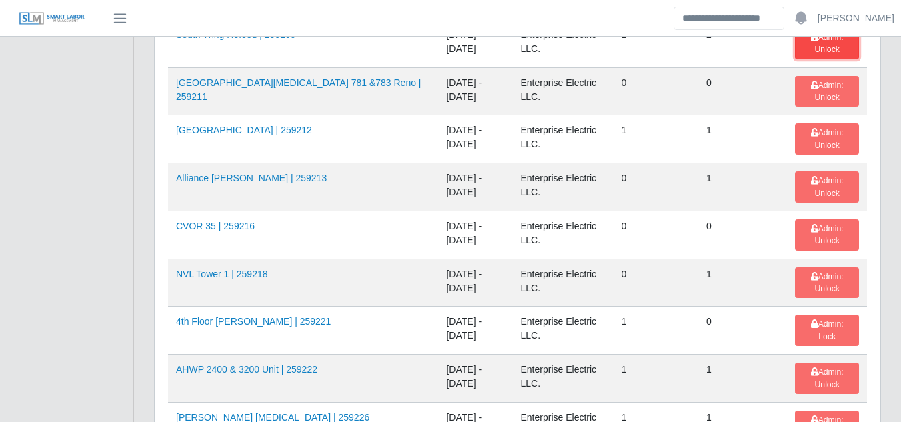
scroll to position [1924, 0]
click at [269, 316] on link "4th Floor [PERSON_NAME] | 259221" at bounding box center [253, 321] width 155 height 11
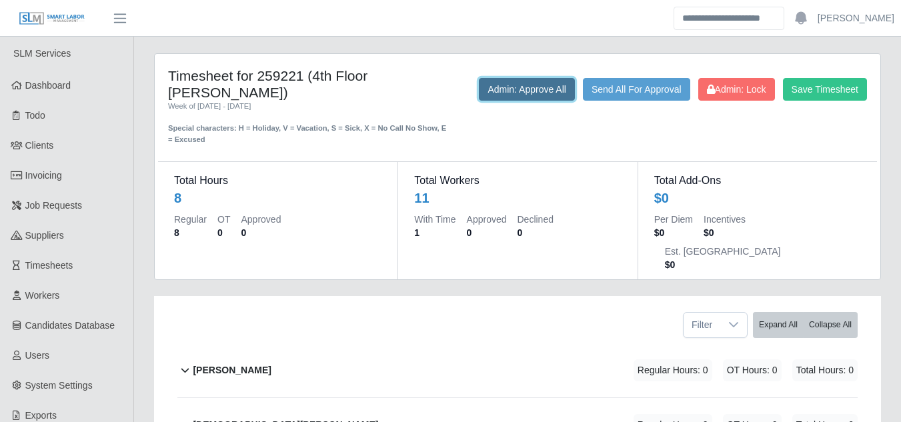
click at [538, 89] on button "Admin: Approve All" at bounding box center [527, 89] width 96 height 23
click at [719, 90] on span "Admin: Lock" at bounding box center [736, 89] width 59 height 11
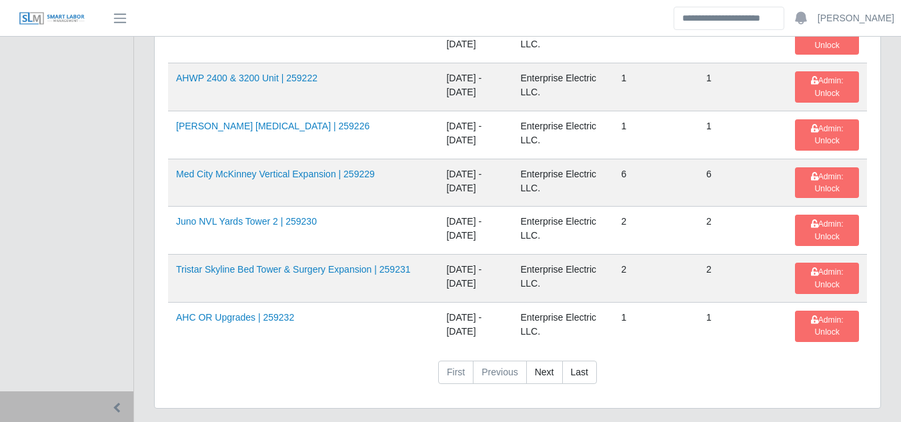
scroll to position [2220, 0]
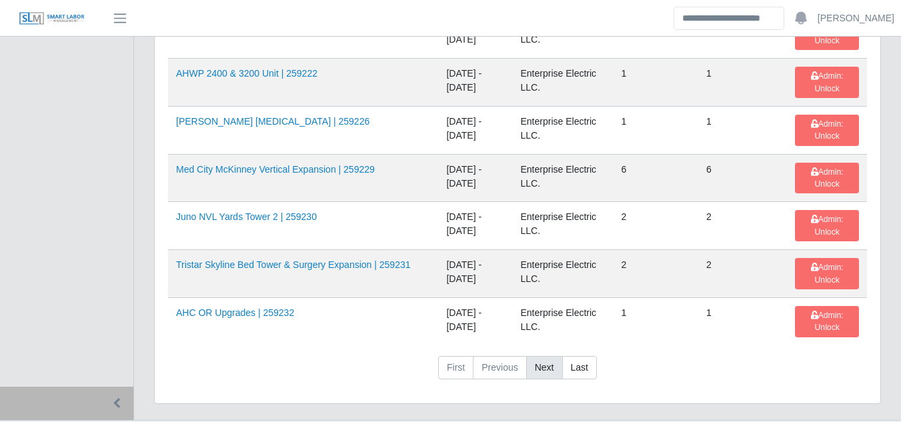
click at [541, 356] on link "Next" at bounding box center [544, 368] width 37 height 24
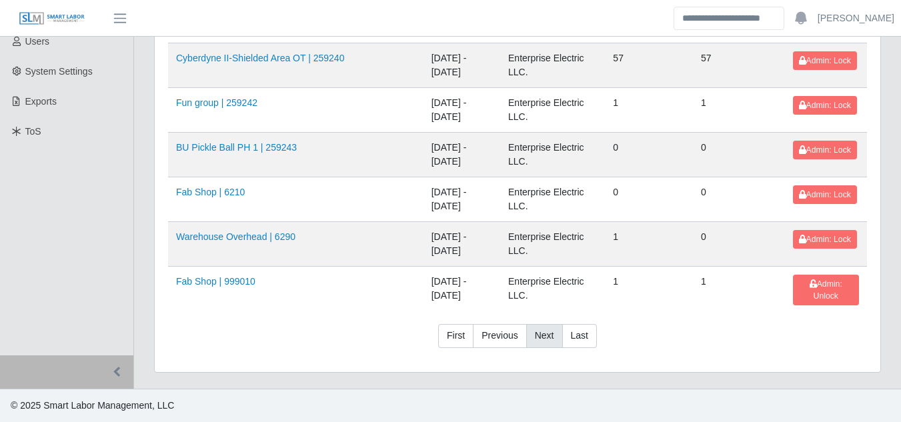
scroll to position [314, 0]
click at [256, 232] on link "Warehouse Overhead | 6290" at bounding box center [235, 237] width 119 height 11
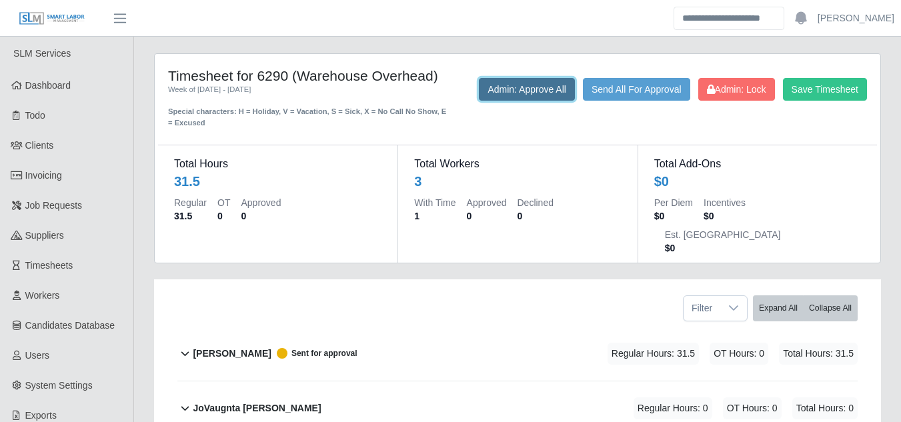
click at [545, 91] on button "Admin: Approve All" at bounding box center [527, 89] width 96 height 23
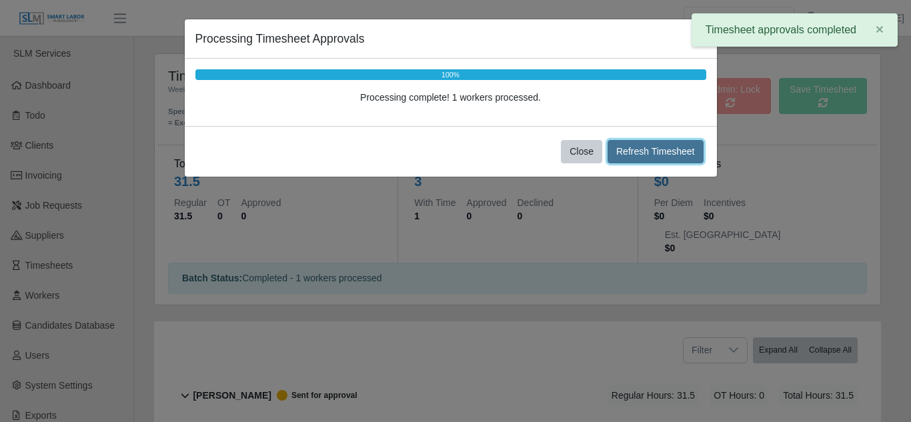
click at [646, 155] on button "Refresh Timesheet" at bounding box center [656, 151] width 96 height 23
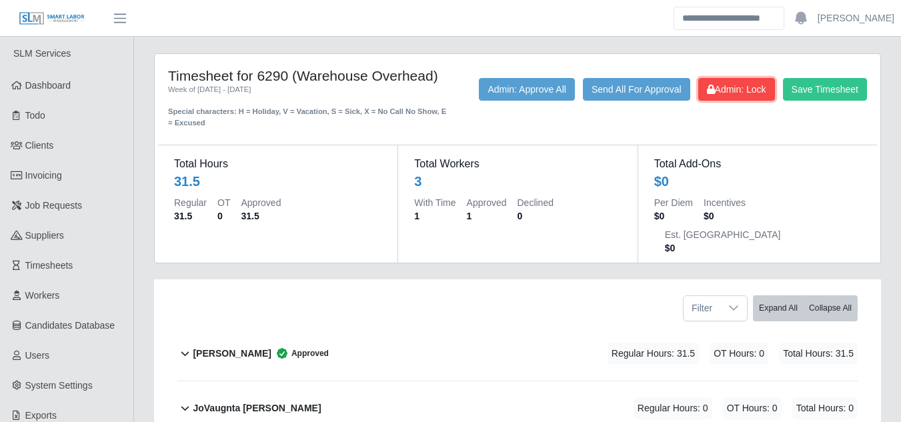
click at [742, 94] on span "Admin: Lock" at bounding box center [736, 89] width 59 height 11
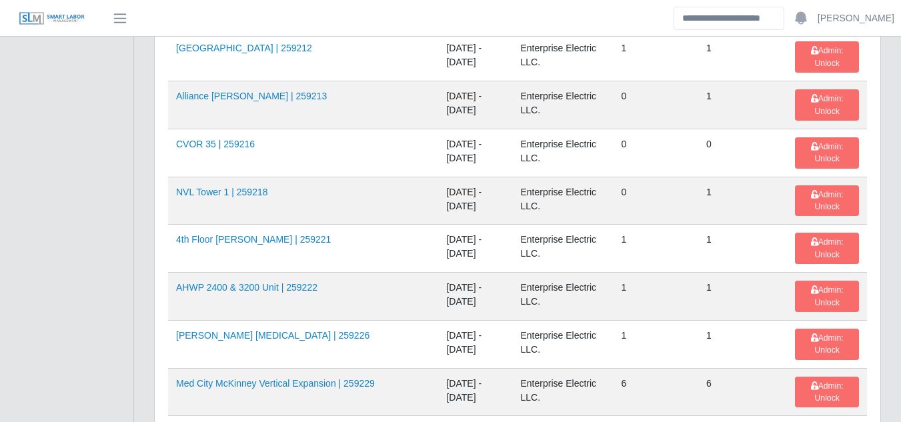
scroll to position [2220, 0]
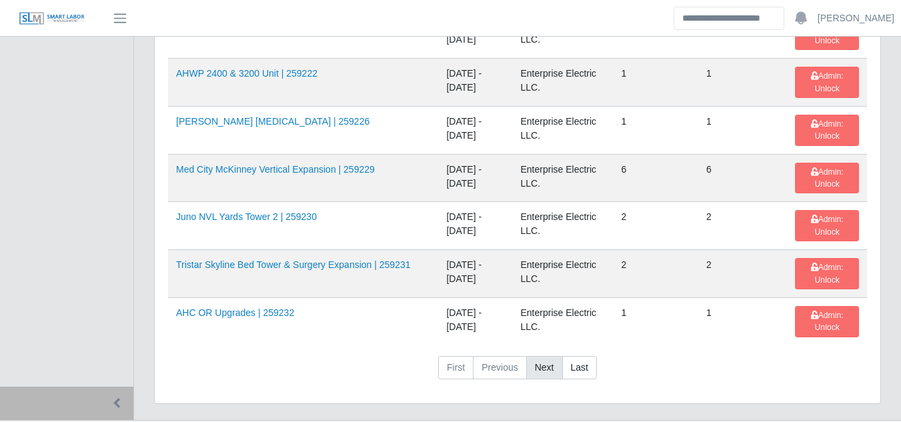
click at [546, 356] on link "Next" at bounding box center [544, 368] width 37 height 24
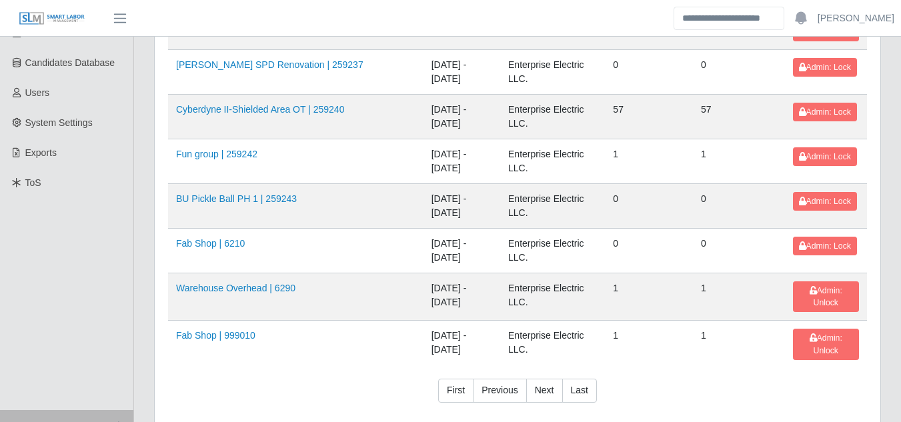
scroll to position [262, 0]
click at [793, 253] on button "Admin: Lock" at bounding box center [825, 247] width 64 height 19
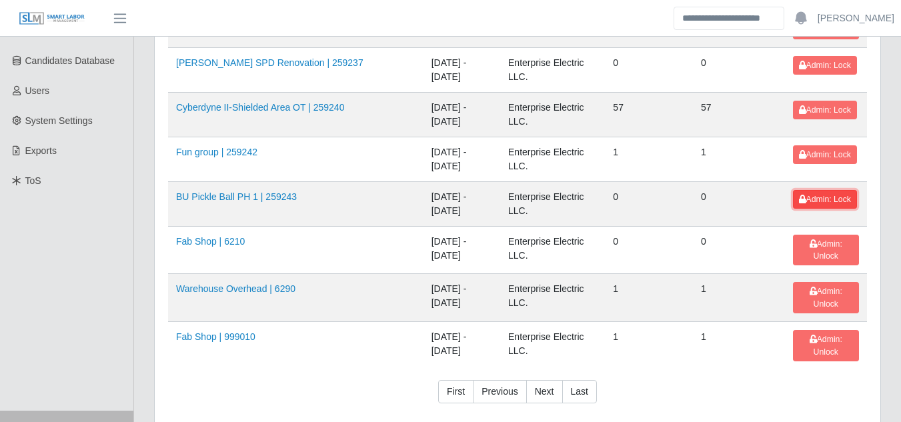
click at [815, 197] on span "Admin: Lock" at bounding box center [825, 199] width 52 height 9
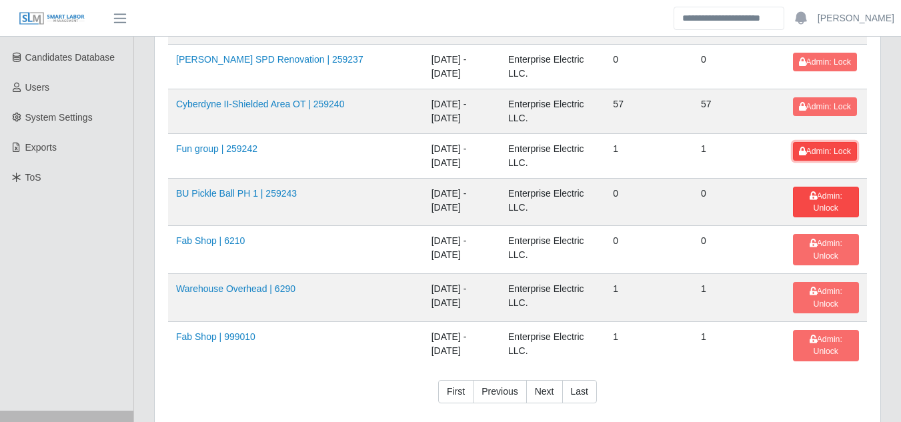
click at [812, 159] on button "Admin: Lock" at bounding box center [825, 151] width 64 height 19
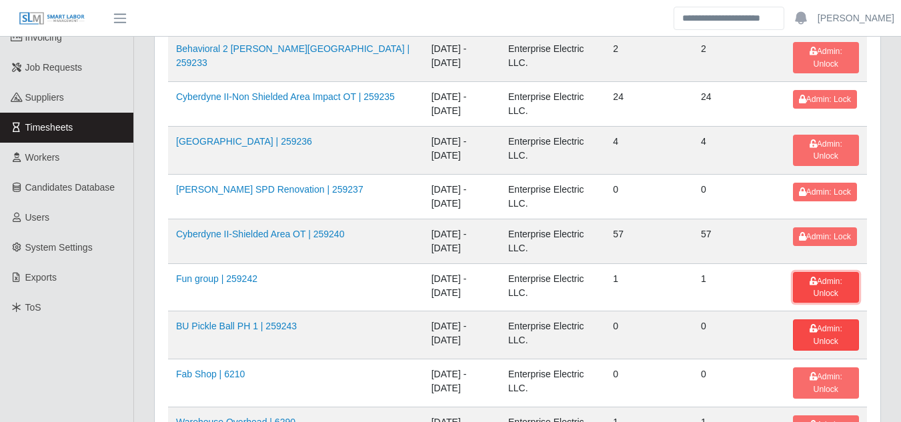
scroll to position [137, 0]
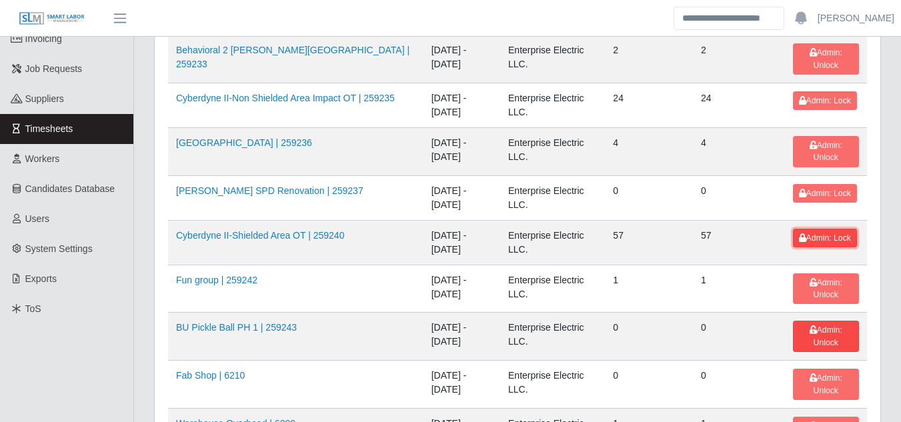
click at [831, 237] on span "Admin: Lock" at bounding box center [825, 238] width 52 height 9
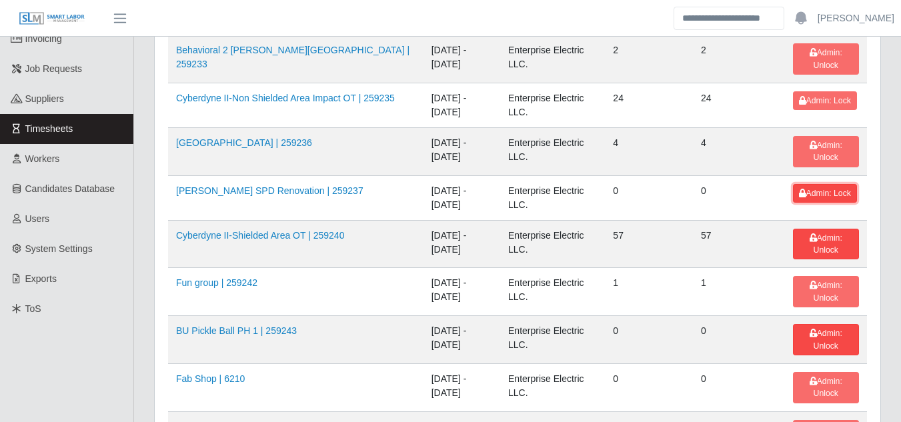
click at [823, 195] on span "Admin: Lock" at bounding box center [825, 193] width 52 height 9
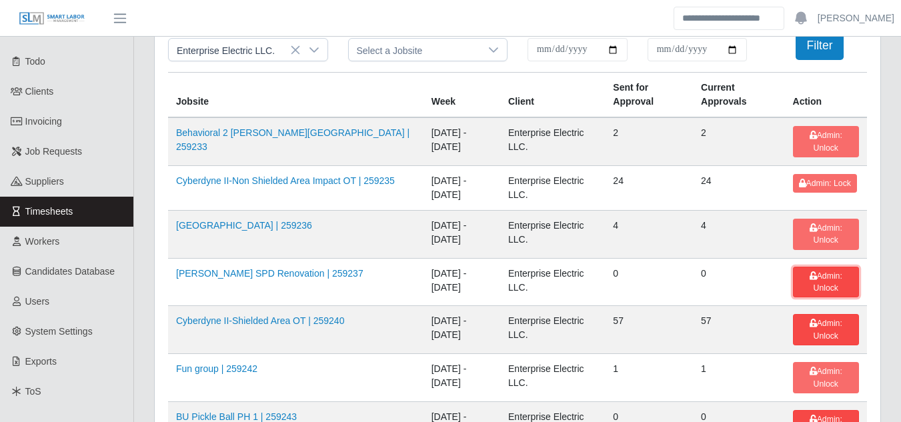
scroll to position [53, 0]
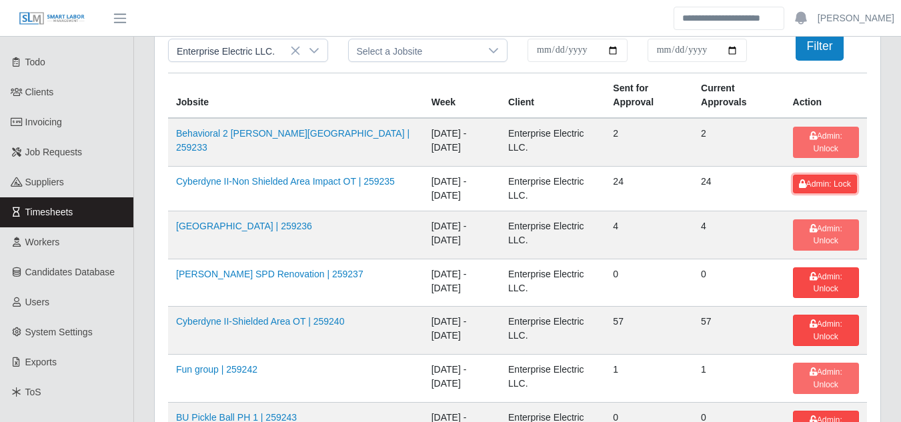
click at [821, 181] on span "Admin: Lock" at bounding box center [825, 183] width 52 height 9
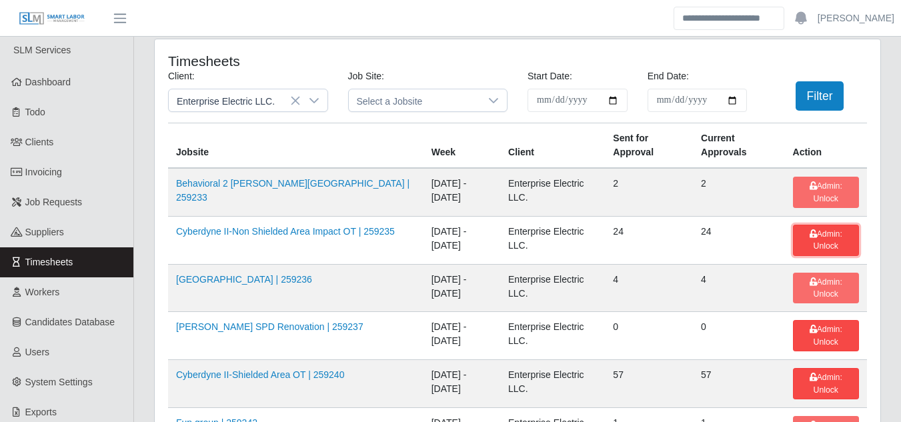
scroll to position [0, 0]
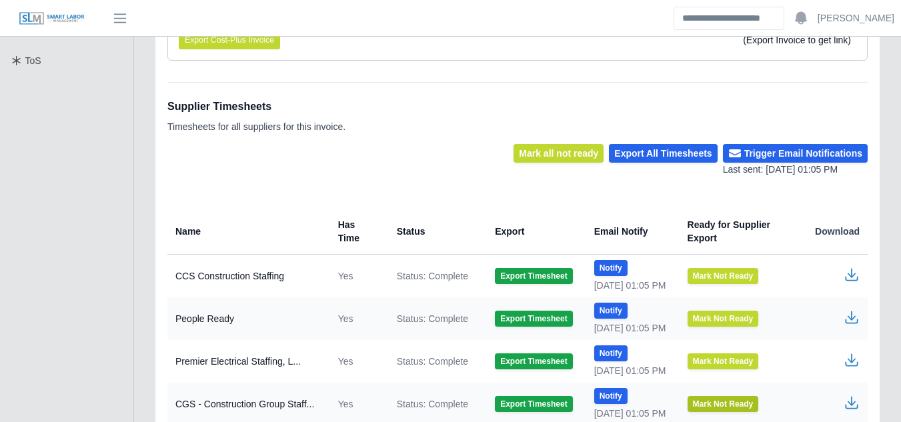
scroll to position [384, 0]
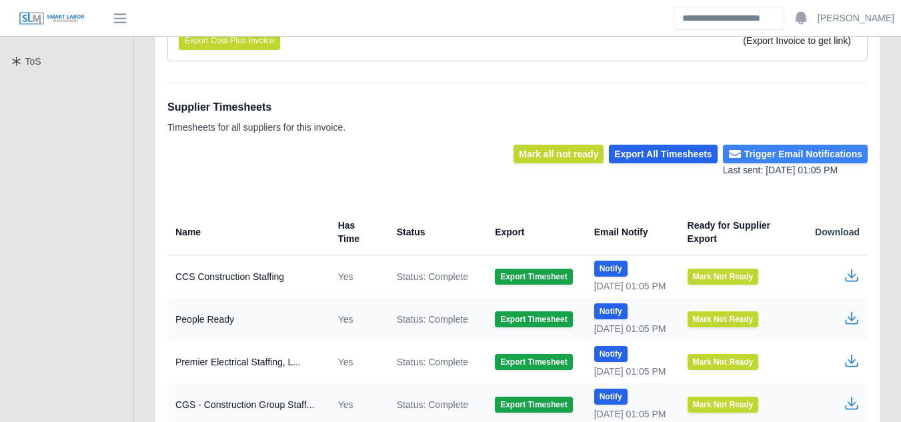
click at [773, 153] on button "Trigger Email Notifications" at bounding box center [795, 154] width 145 height 19
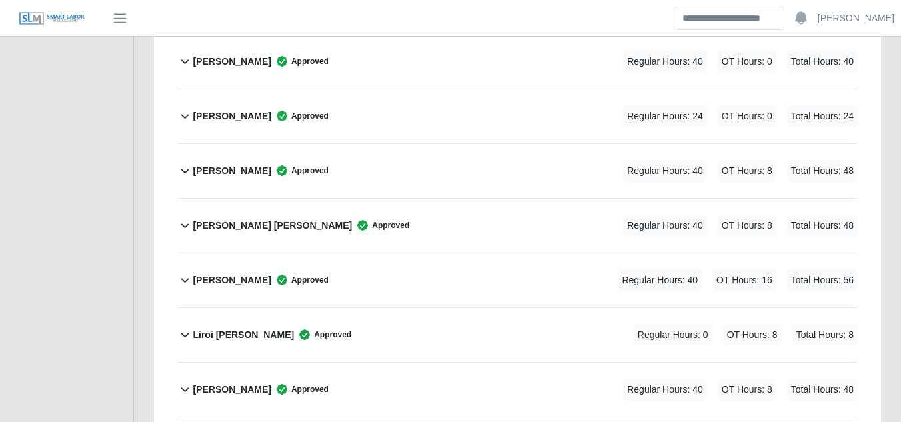
scroll to position [1769, 0]
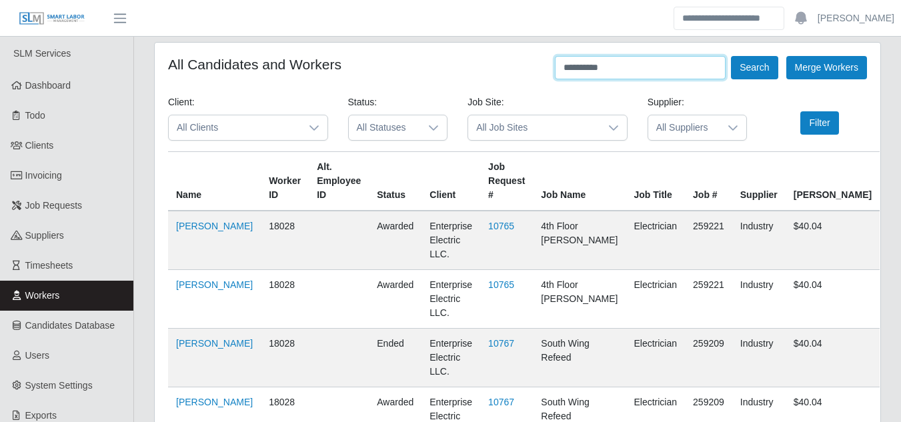
click at [636, 71] on input "**********" at bounding box center [640, 67] width 171 height 23
click at [195, 338] on link "Ney Rivero" at bounding box center [214, 343] width 77 height 11
click at [612, 67] on input "*********" at bounding box center [640, 67] width 171 height 23
type input "*"
type input "**********"
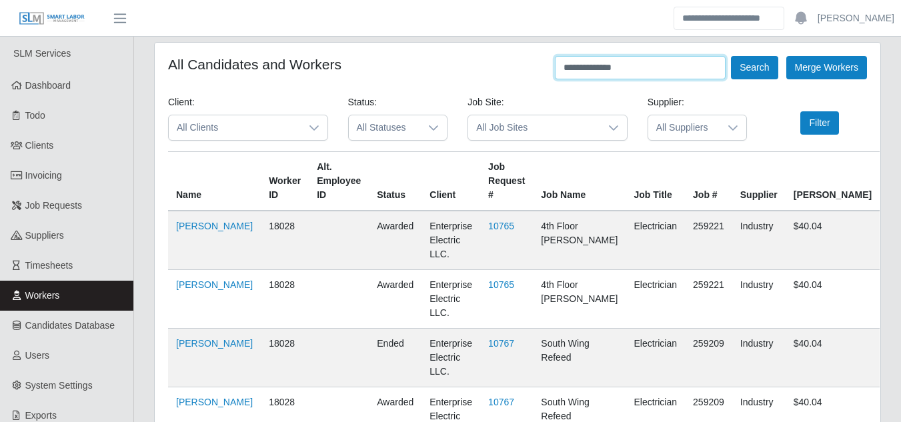
click at [731, 56] on button "Search" at bounding box center [754, 67] width 47 height 23
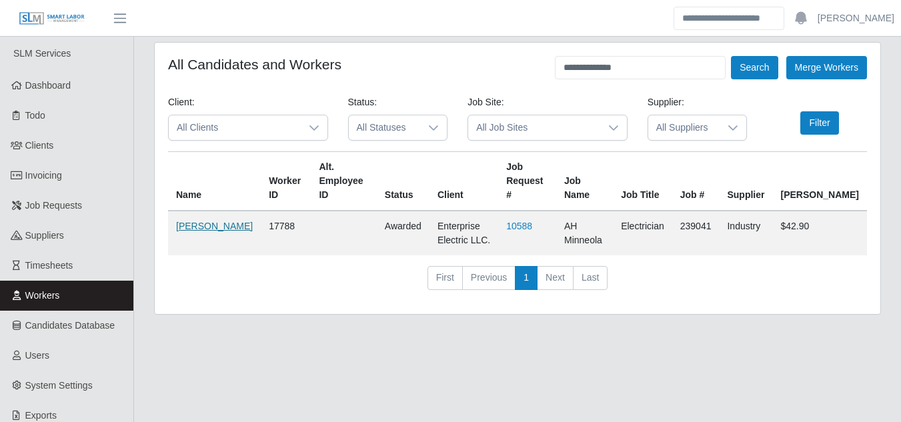
click at [190, 221] on link "Oswaldo Rincon" at bounding box center [214, 226] width 77 height 11
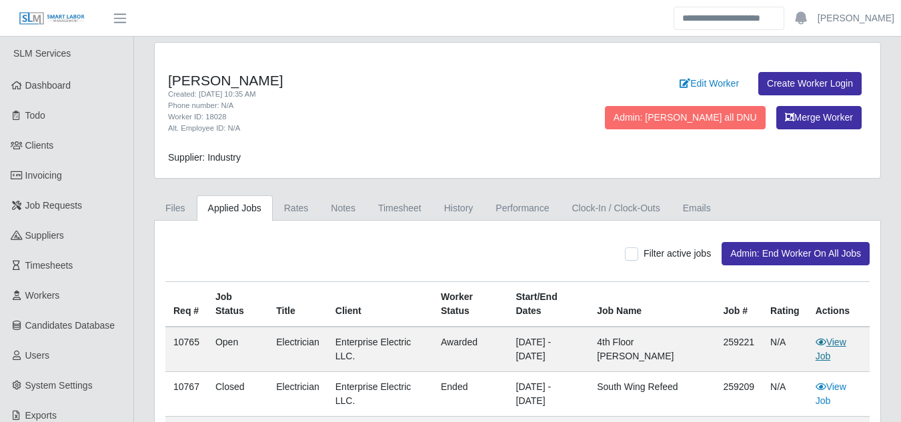
click at [846, 341] on link "View Job" at bounding box center [831, 349] width 31 height 25
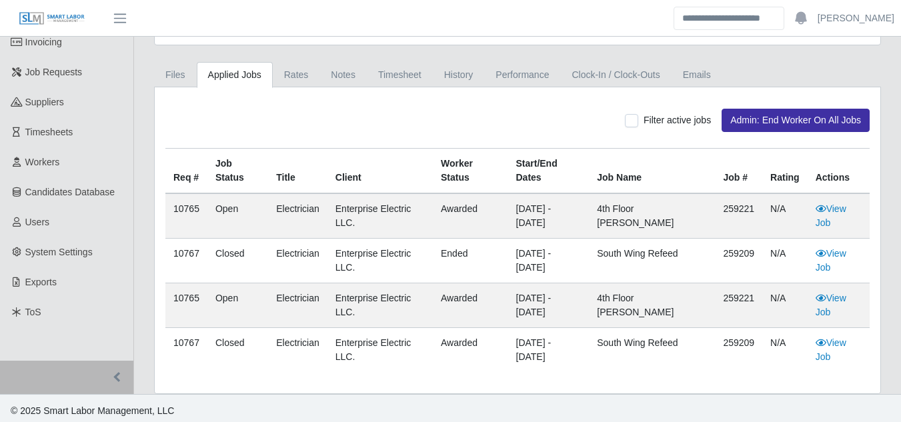
scroll to position [139, 0]
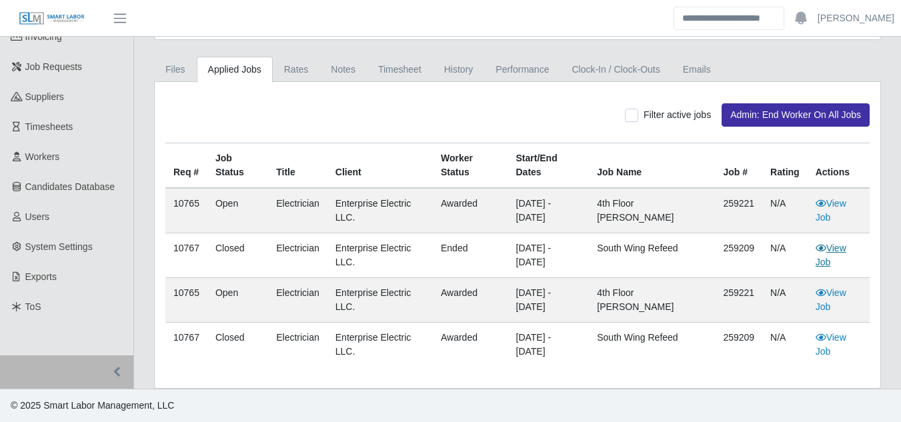
click at [845, 249] on link "View Job" at bounding box center [831, 255] width 31 height 25
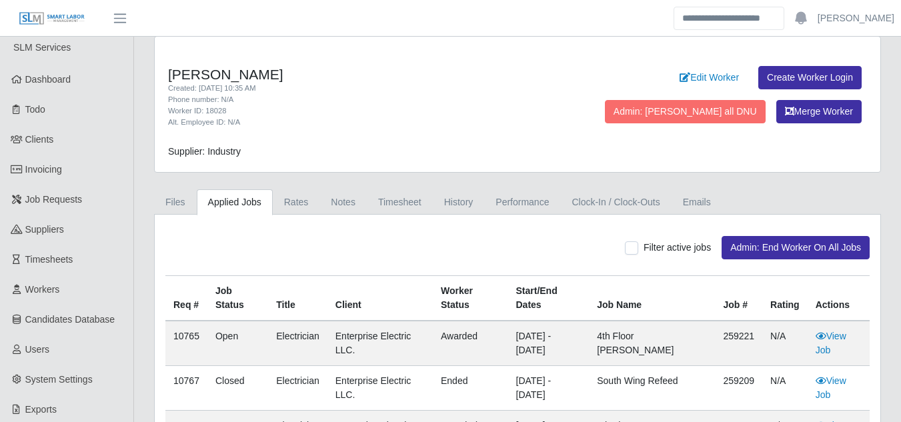
scroll to position [0, 0]
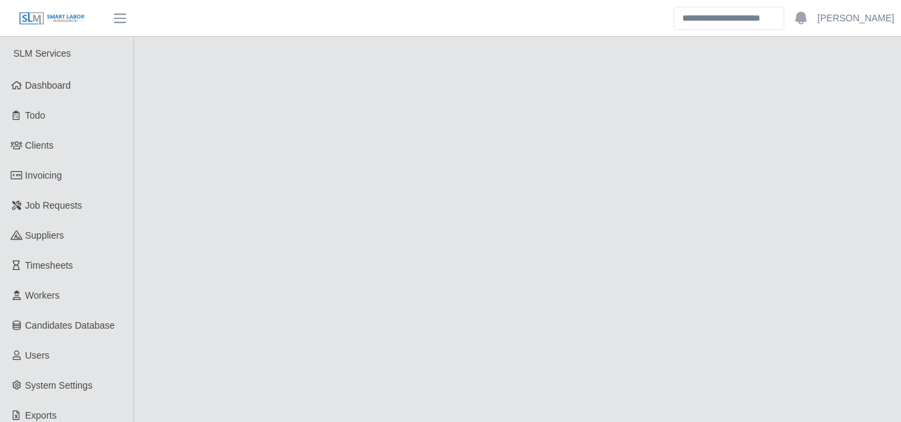
select select "****"
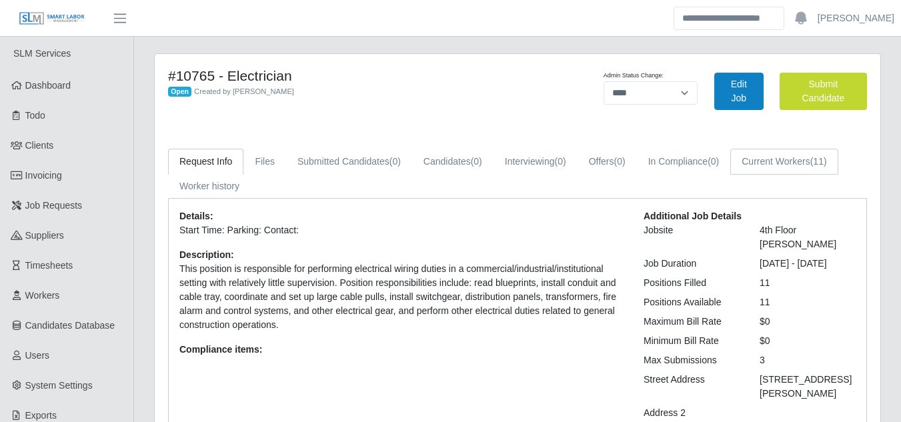
click at [801, 167] on link "Current Workers (11)" at bounding box center [784, 162] width 107 height 26
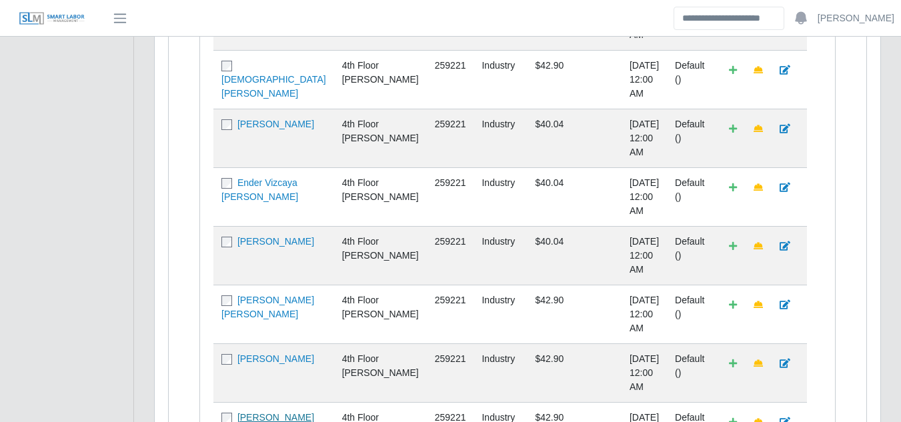
scroll to position [458, 0]
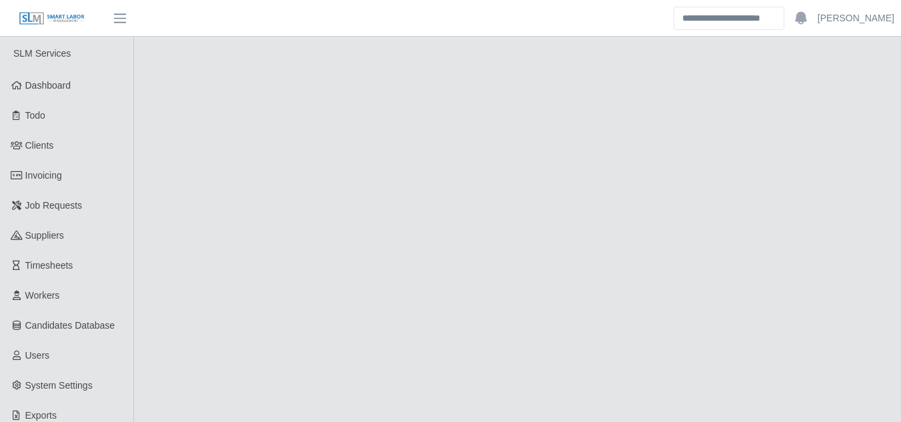
select select "******"
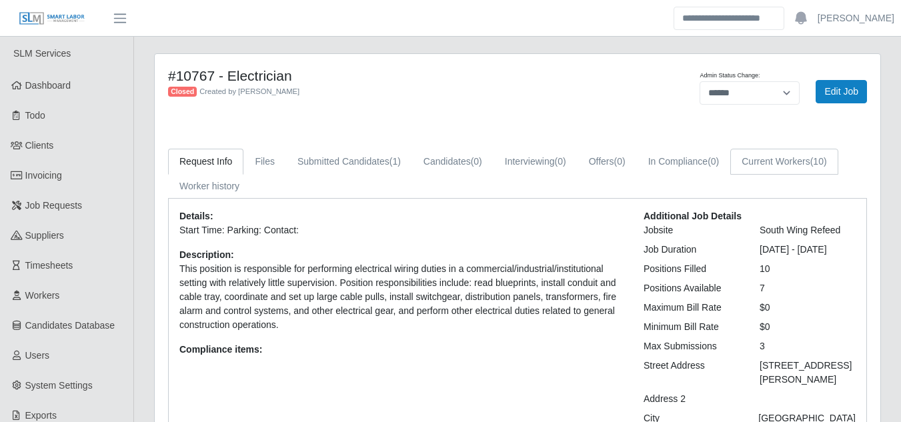
click at [782, 165] on link "Current Workers (10)" at bounding box center [784, 162] width 107 height 26
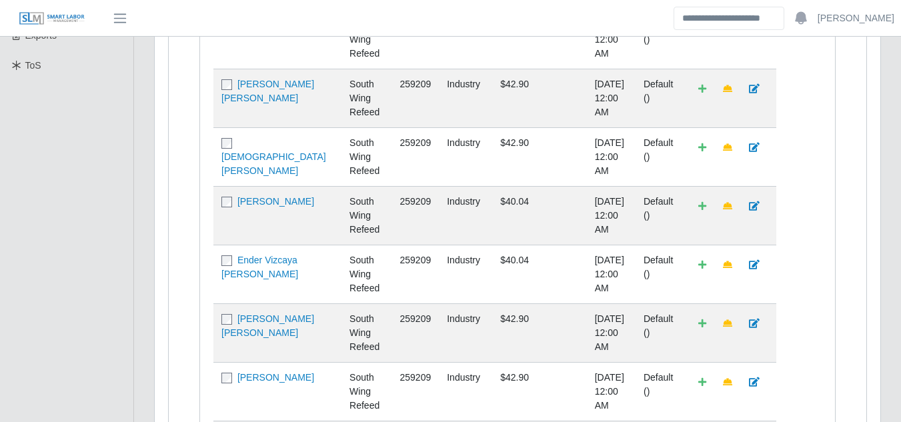
scroll to position [383, 0]
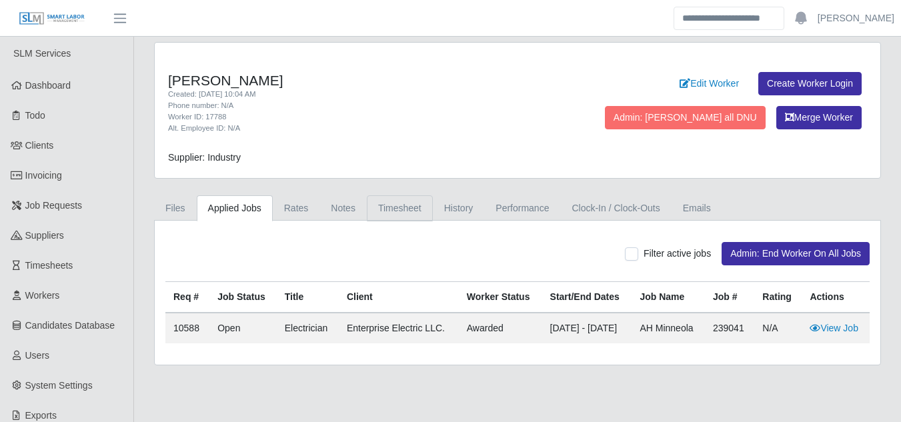
click at [397, 206] on link "Timesheet" at bounding box center [400, 208] width 66 height 26
